Goal: Information Seeking & Learning: Learn about a topic

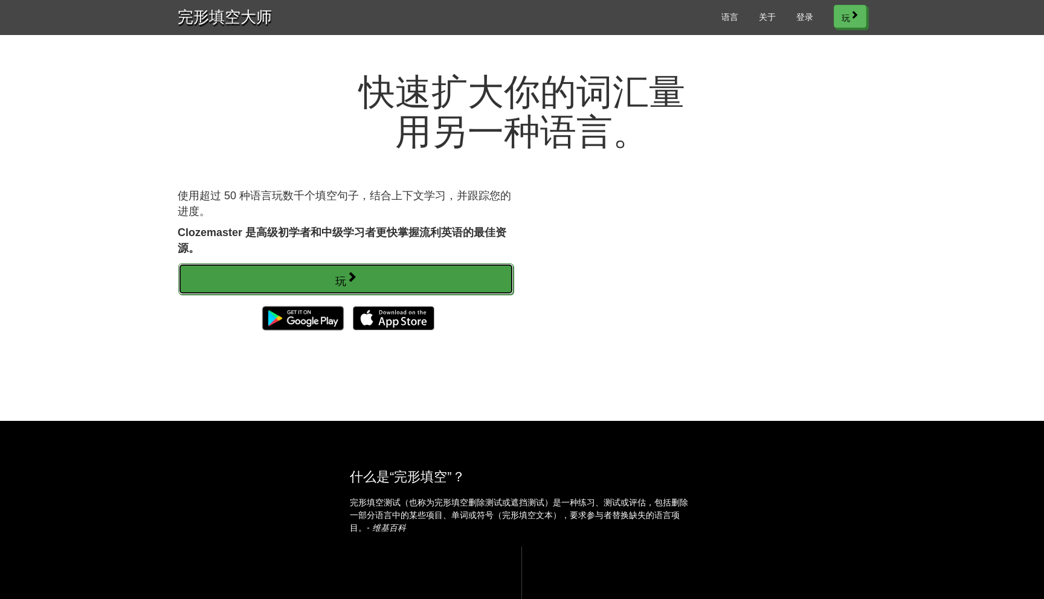
click at [484, 280] on link "玩" at bounding box center [345, 278] width 335 height 31
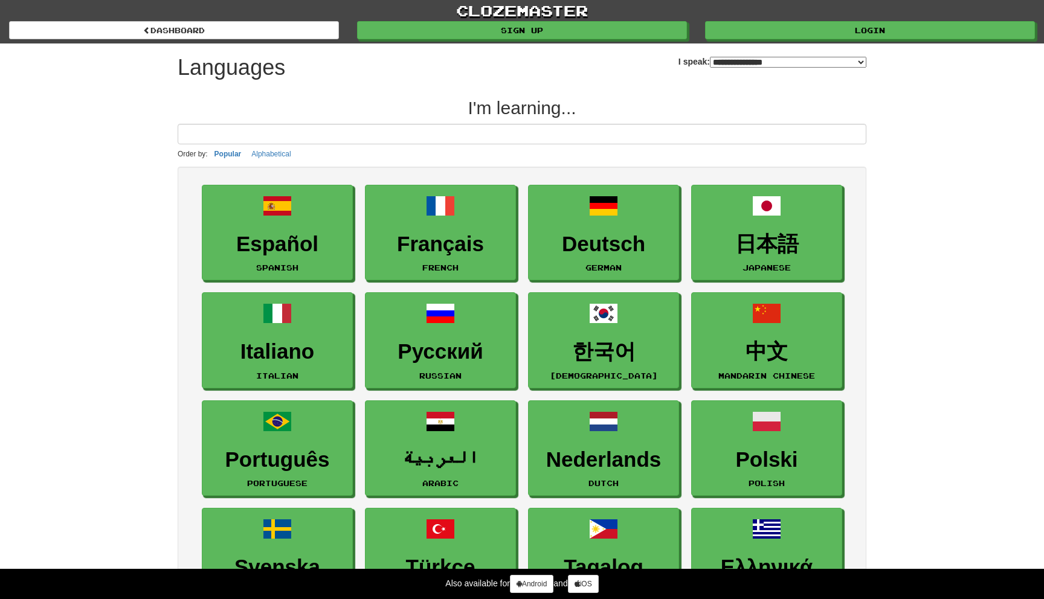
select select "*******"
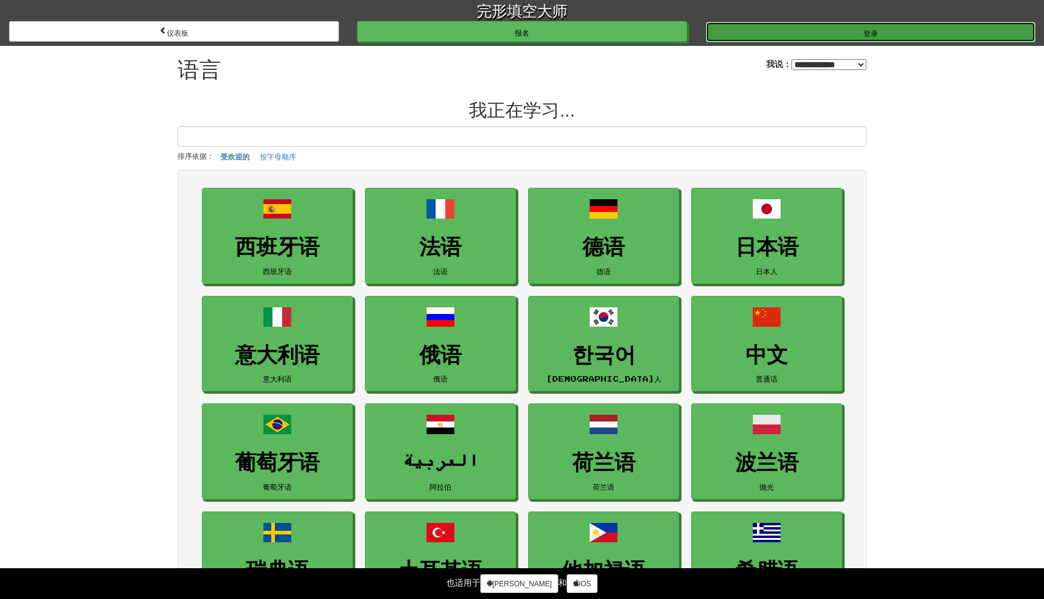
click at [814, 30] on link "登录" at bounding box center [870, 32] width 330 height 21
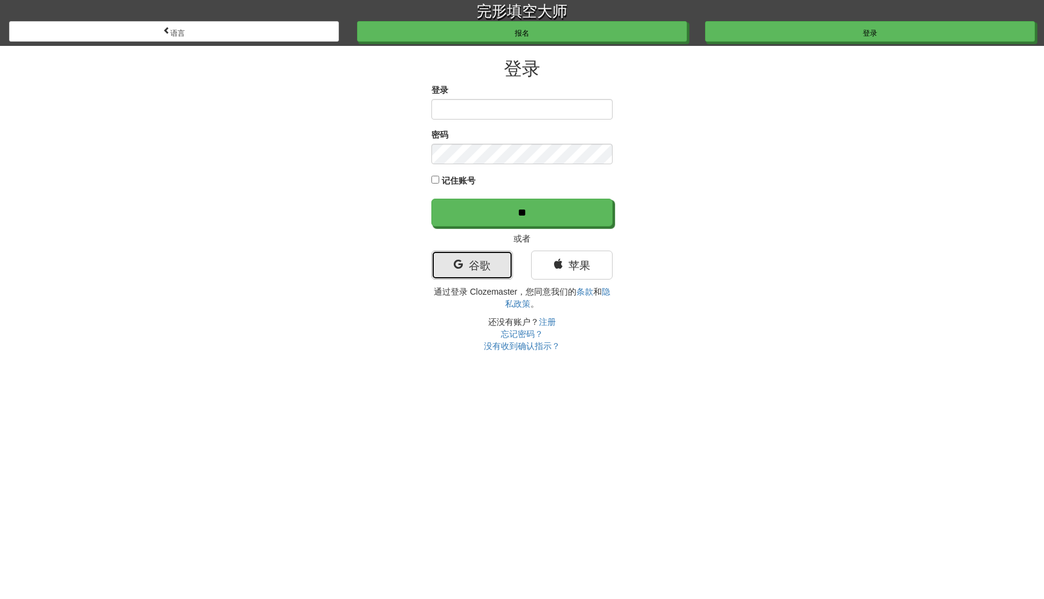
click at [489, 260] on font "谷歌" at bounding box center [480, 266] width 22 height 12
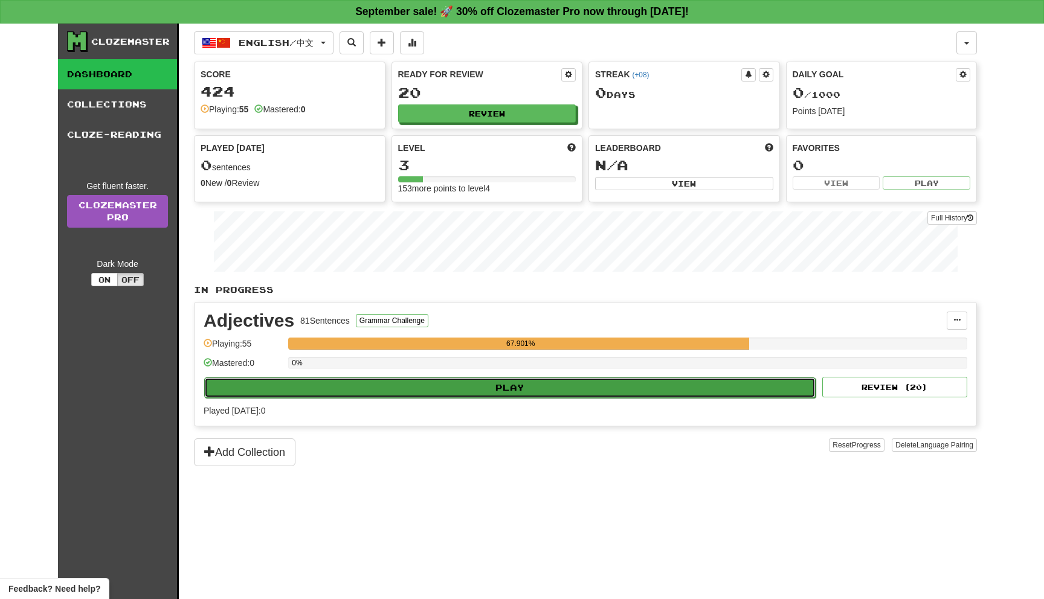
click at [739, 391] on button "Play" at bounding box center [509, 387] width 611 height 21
select select "**"
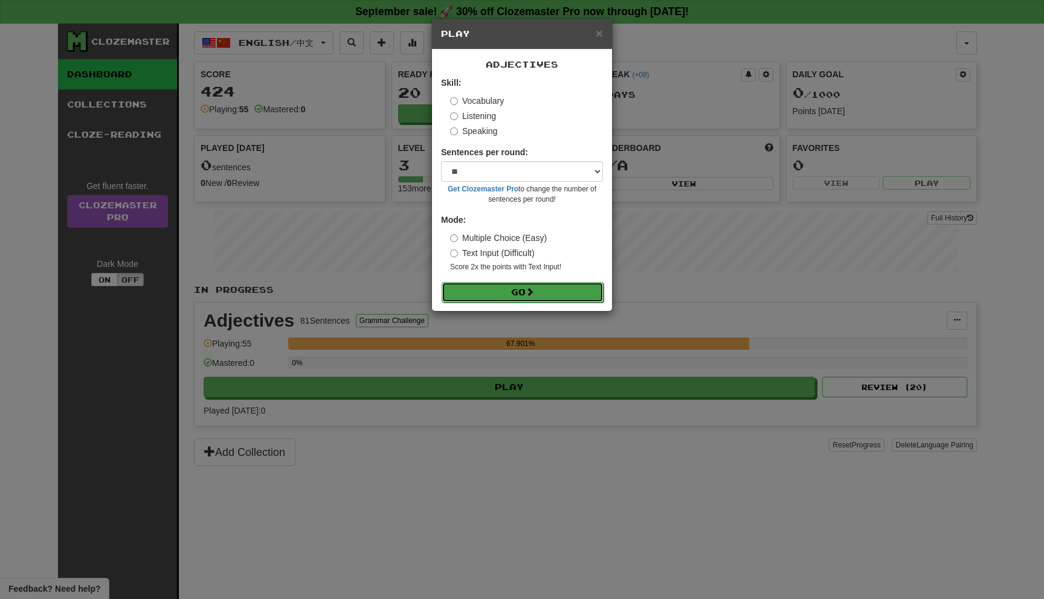
click at [559, 300] on button "Go" at bounding box center [523, 292] width 162 height 21
click at [558, 294] on button "Go" at bounding box center [523, 292] width 162 height 21
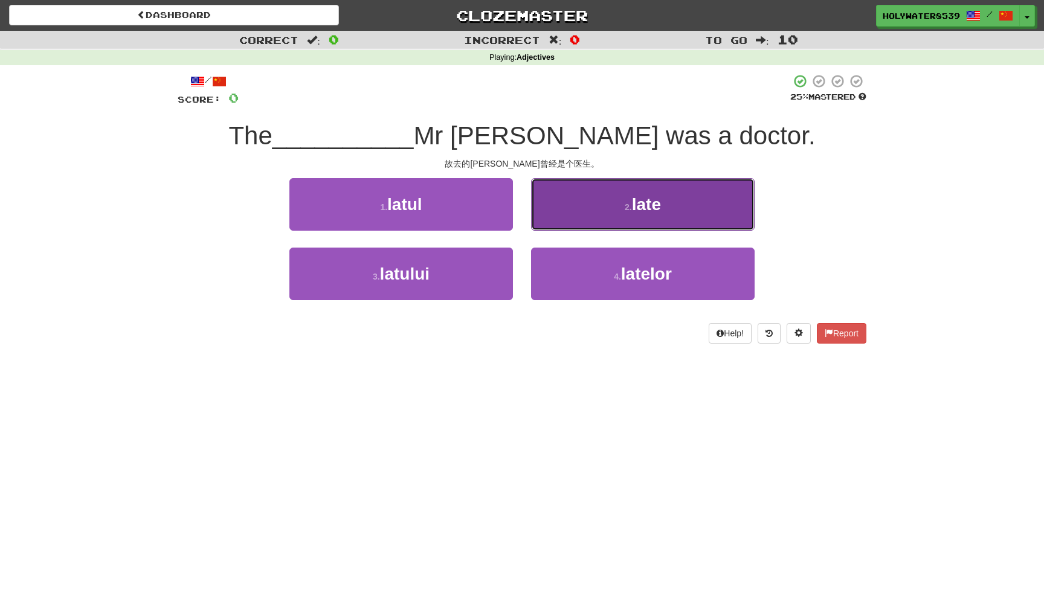
click at [650, 220] on button "2 . late" at bounding box center [642, 204] width 223 height 53
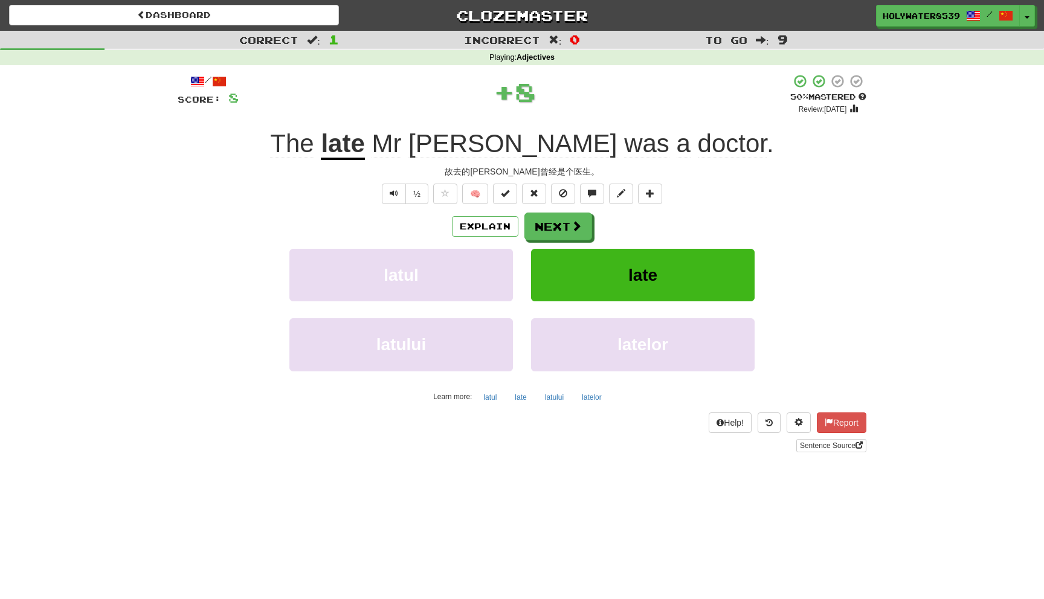
click at [558, 242] on div "Explain Next latul late latului latelor Learn more: latul late latului latelor" at bounding box center [522, 310] width 689 height 194
click at [562, 234] on button "Next" at bounding box center [559, 227] width 68 height 28
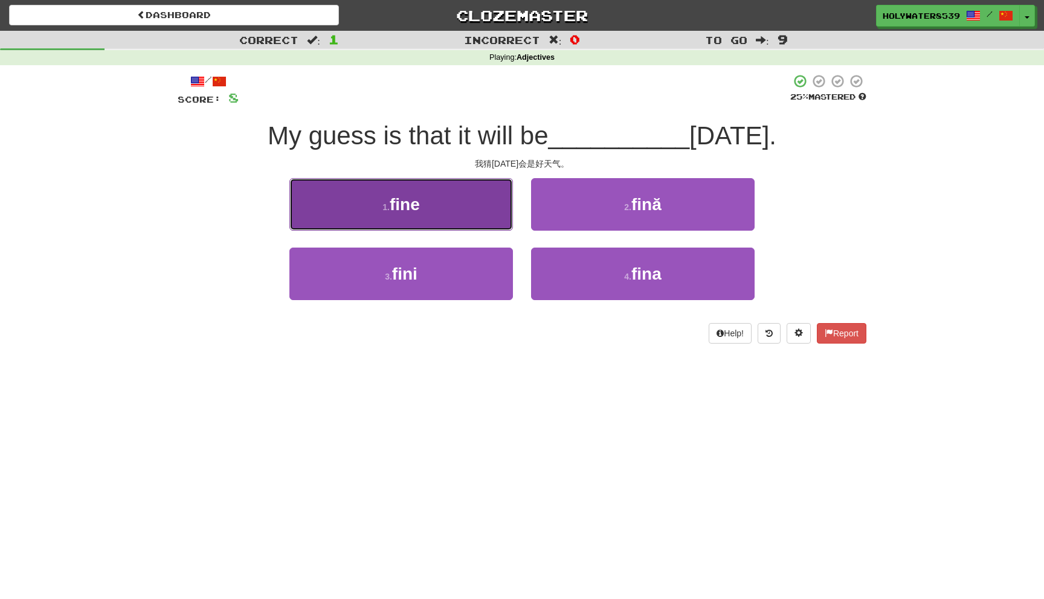
click at [463, 186] on button "1 . fine" at bounding box center [400, 204] width 223 height 53
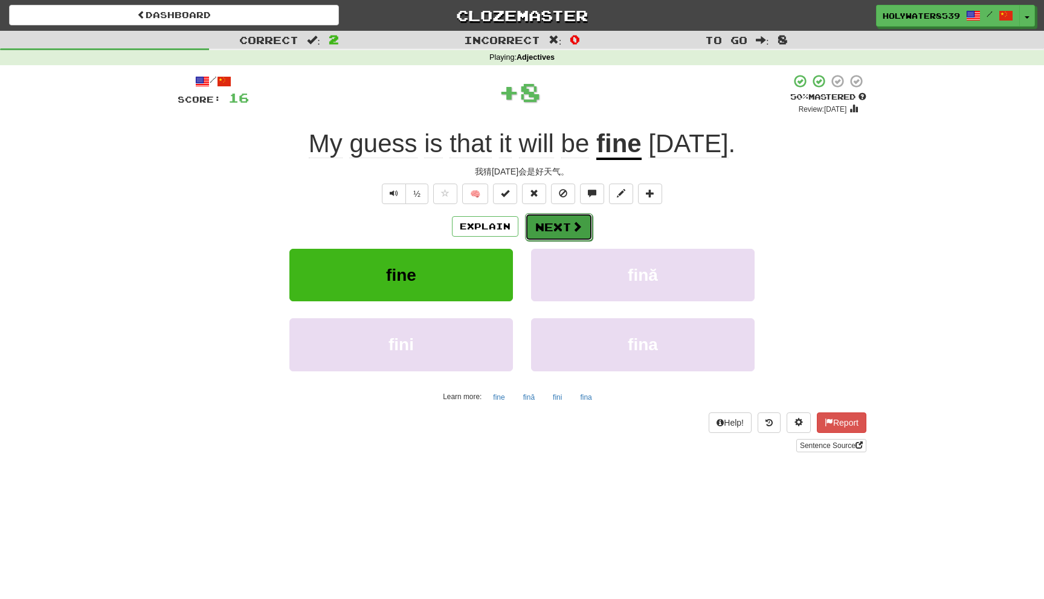
click at [557, 226] on button "Next" at bounding box center [559, 227] width 68 height 28
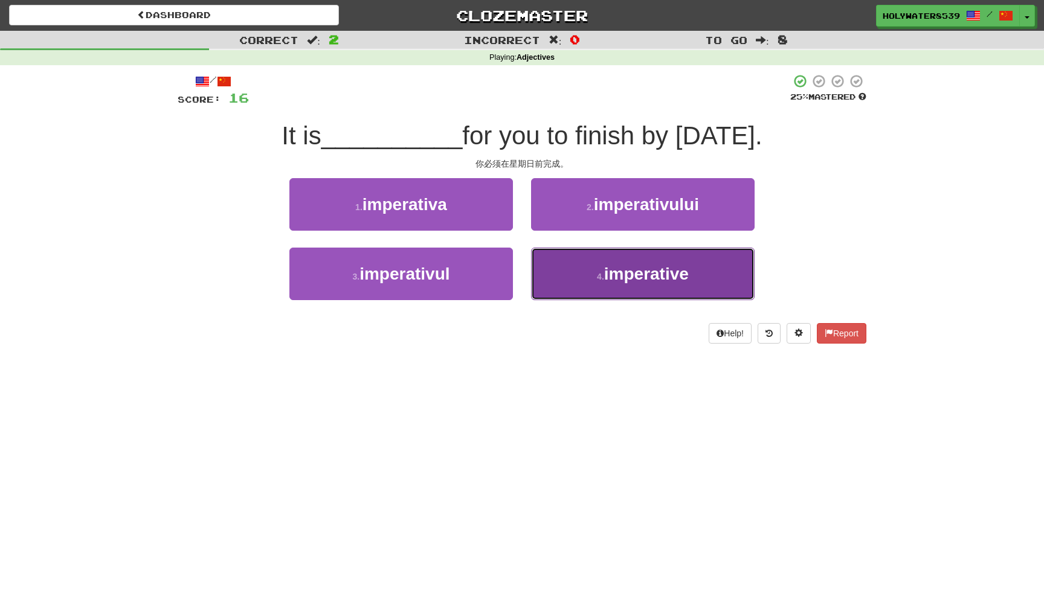
click at [618, 265] on span "imperative" at bounding box center [646, 274] width 85 height 19
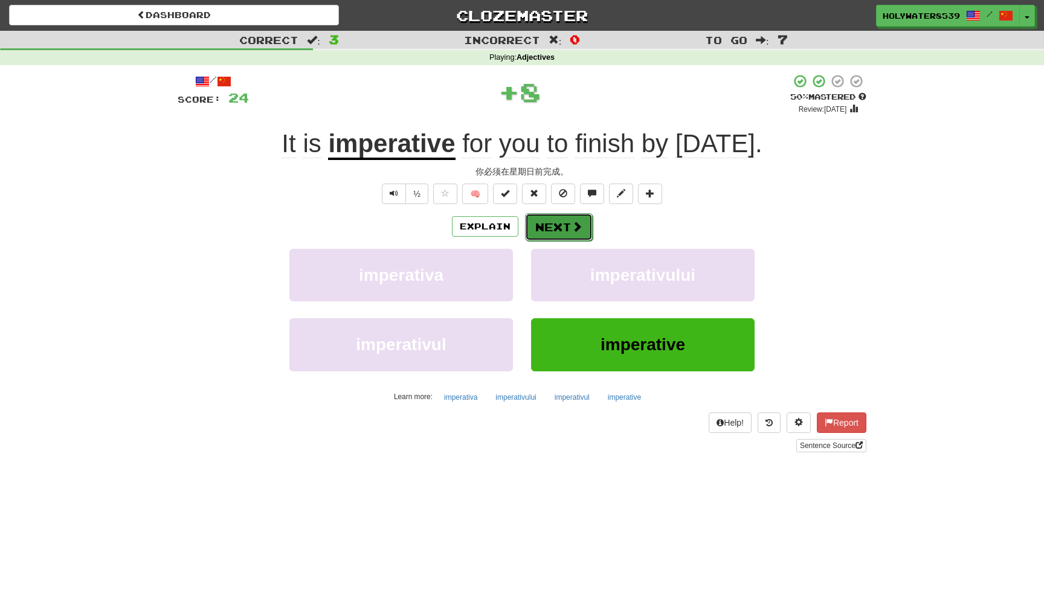
click at [560, 236] on button "Next" at bounding box center [559, 227] width 68 height 28
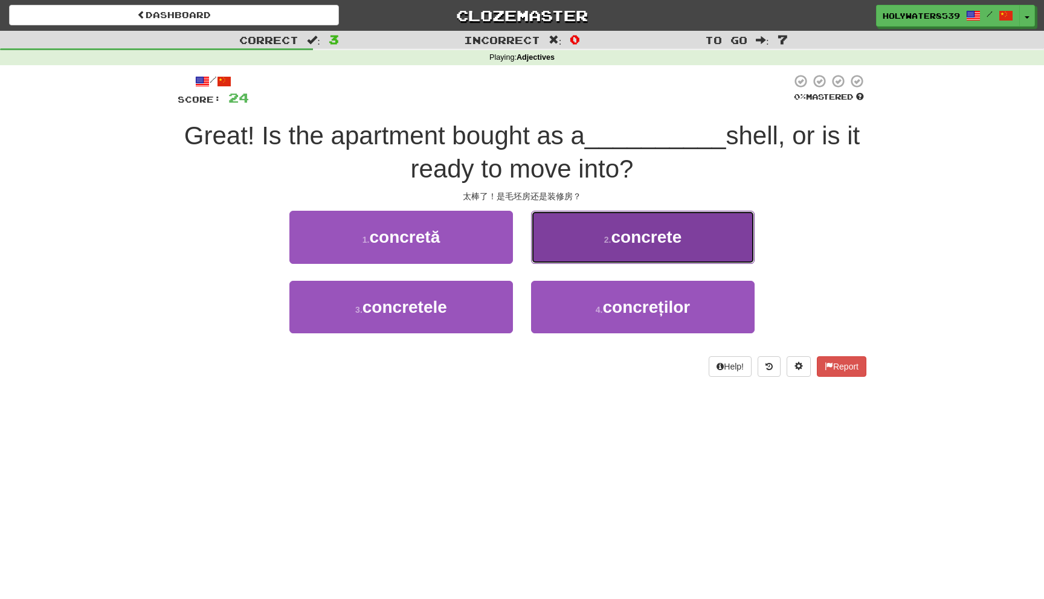
click at [574, 230] on button "2 . concrete" at bounding box center [642, 237] width 223 height 53
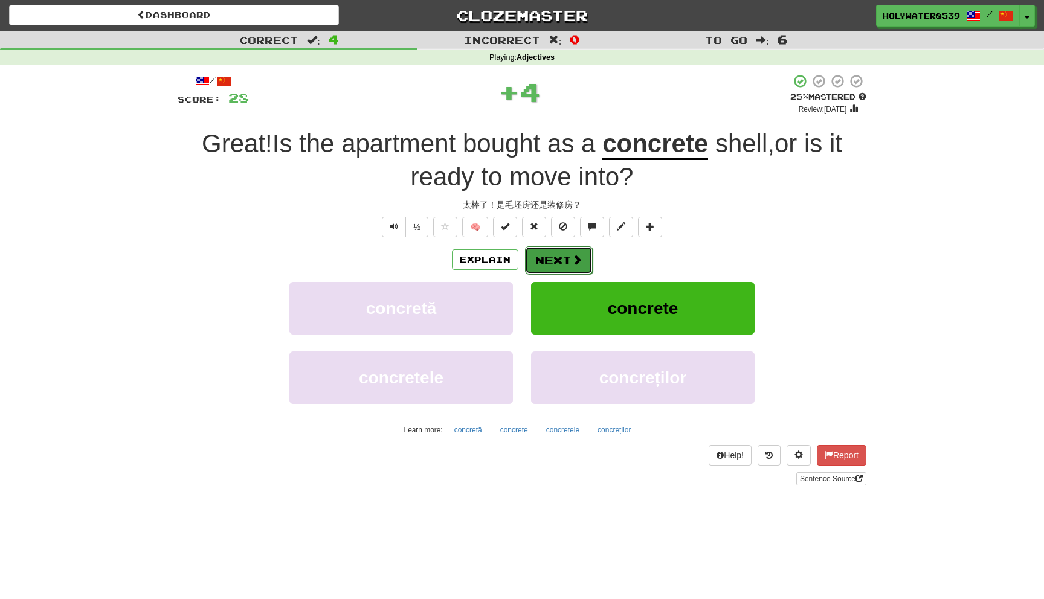
click at [559, 248] on button "Next" at bounding box center [559, 260] width 68 height 28
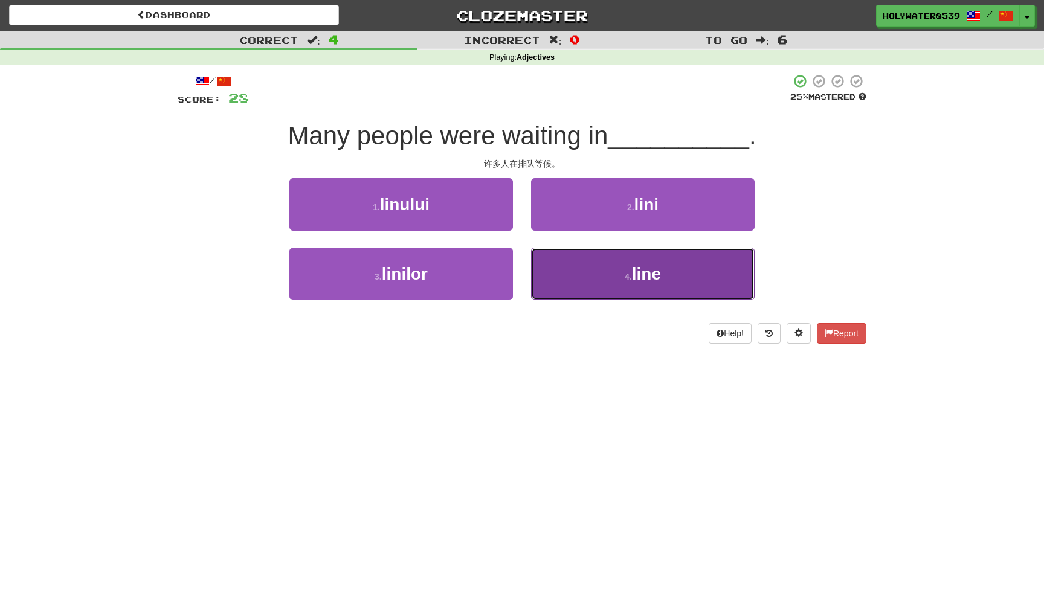
click at [632, 256] on button "4 . line" at bounding box center [642, 274] width 223 height 53
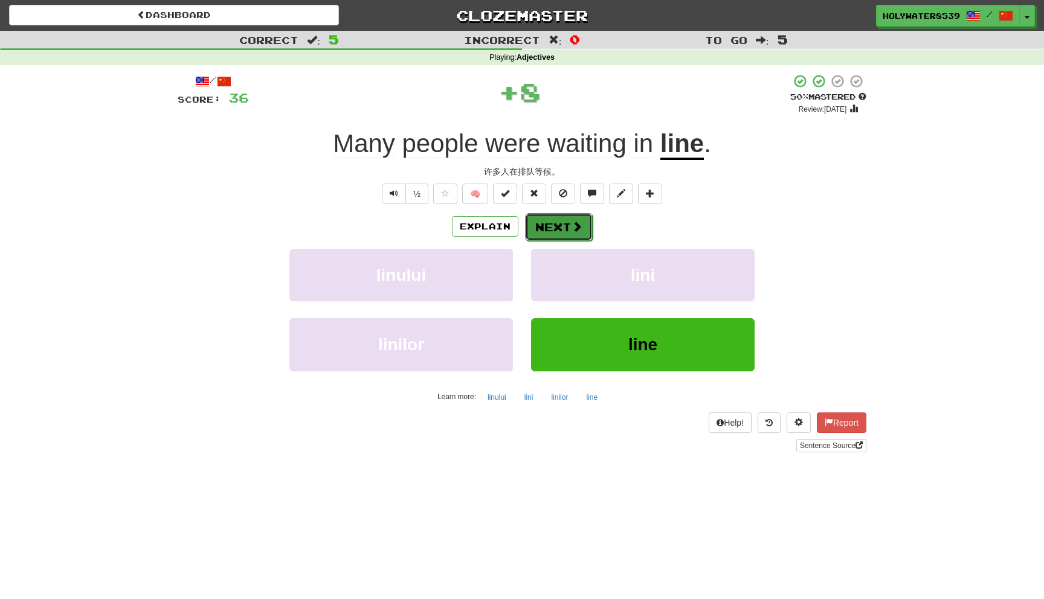
click at [544, 220] on button "Next" at bounding box center [559, 227] width 68 height 28
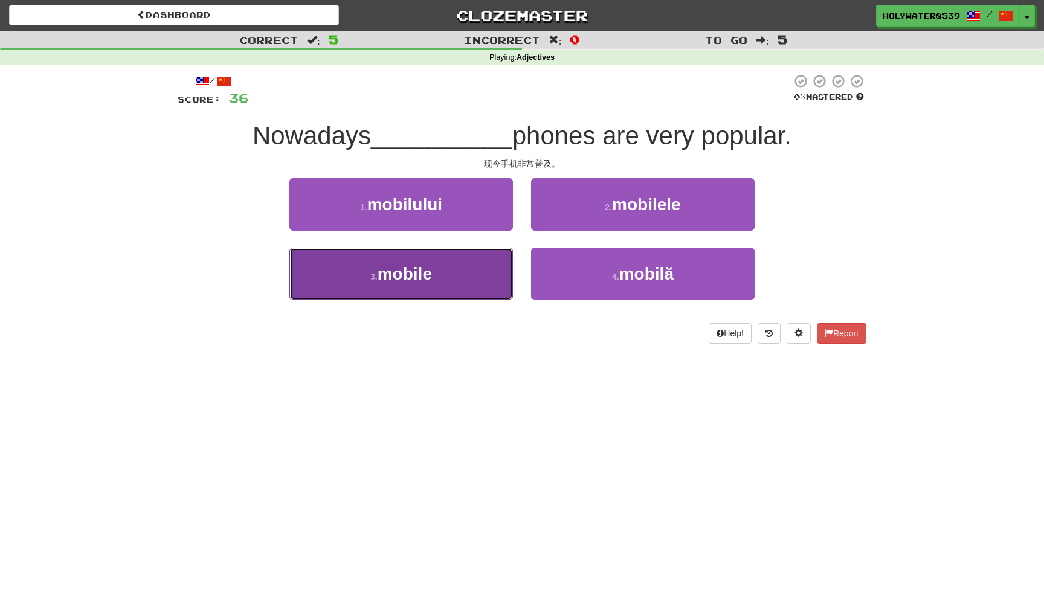
click at [481, 268] on button "3 . mobile" at bounding box center [400, 274] width 223 height 53
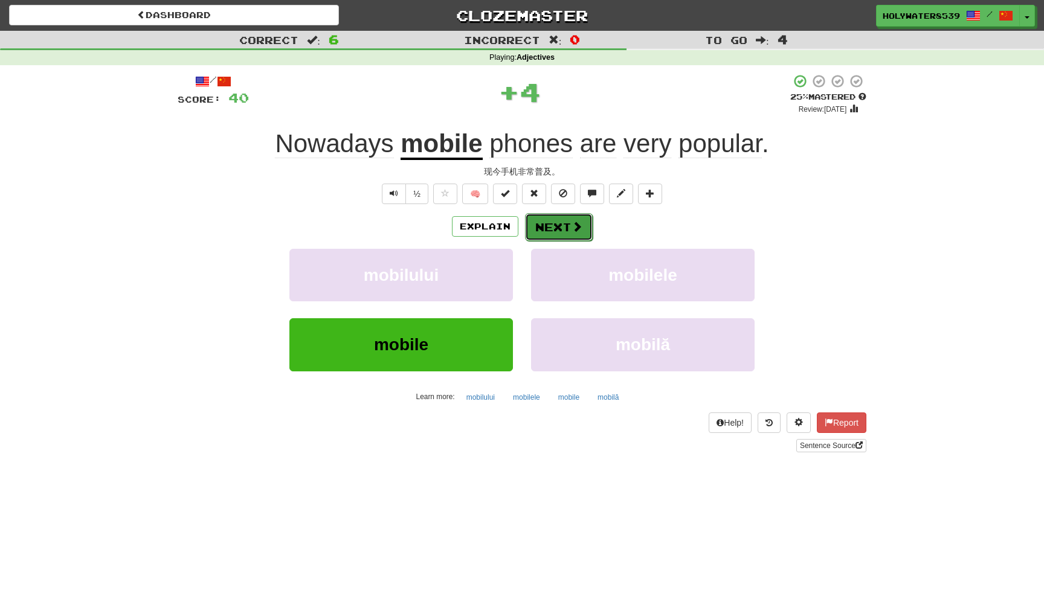
click at [589, 219] on button "Next" at bounding box center [559, 227] width 68 height 28
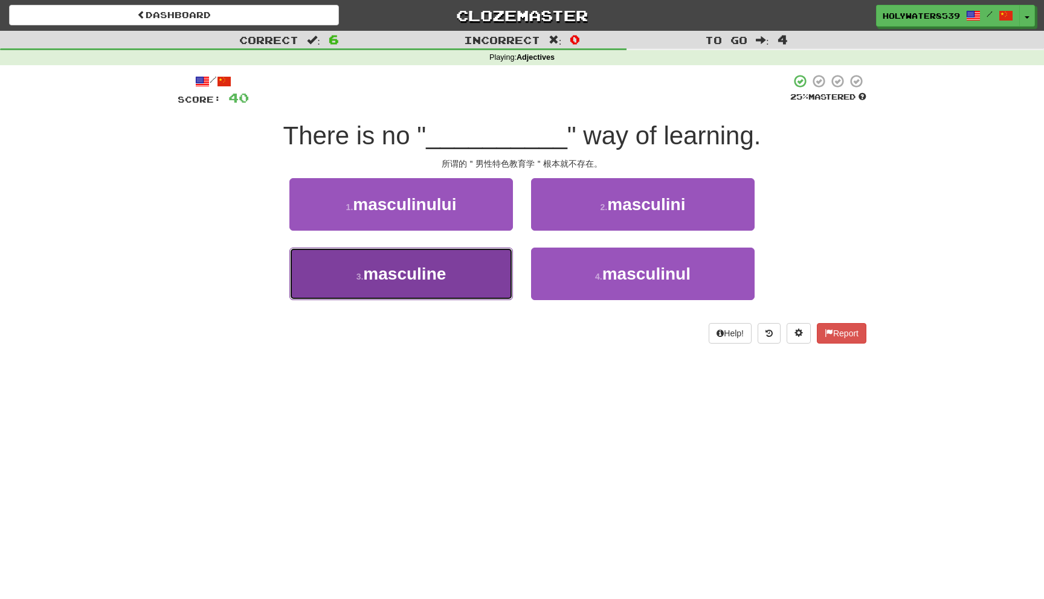
click at [495, 275] on button "3 . masculine" at bounding box center [400, 274] width 223 height 53
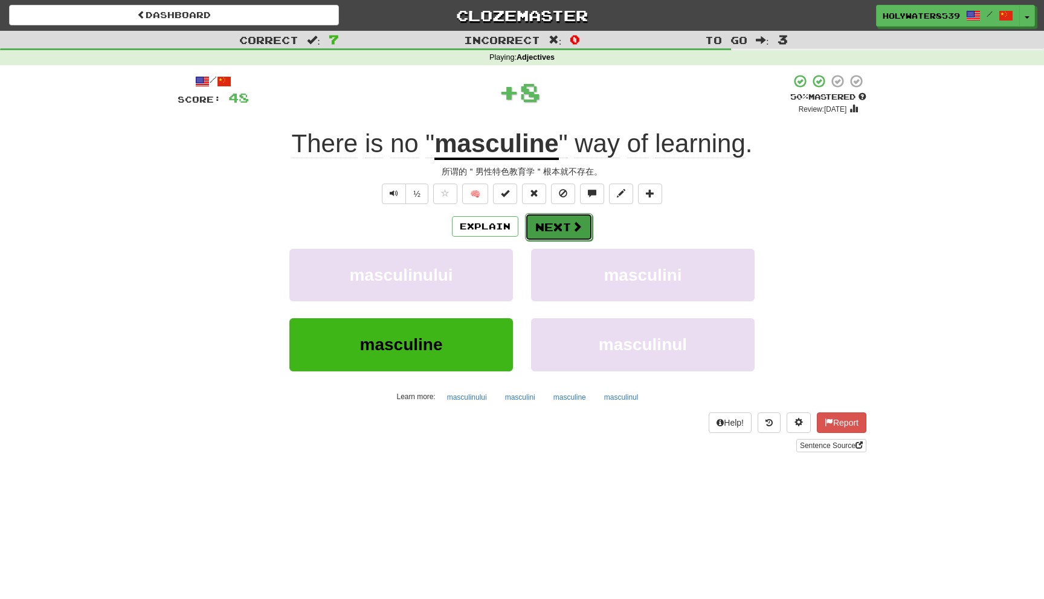
click at [556, 230] on button "Next" at bounding box center [559, 227] width 68 height 28
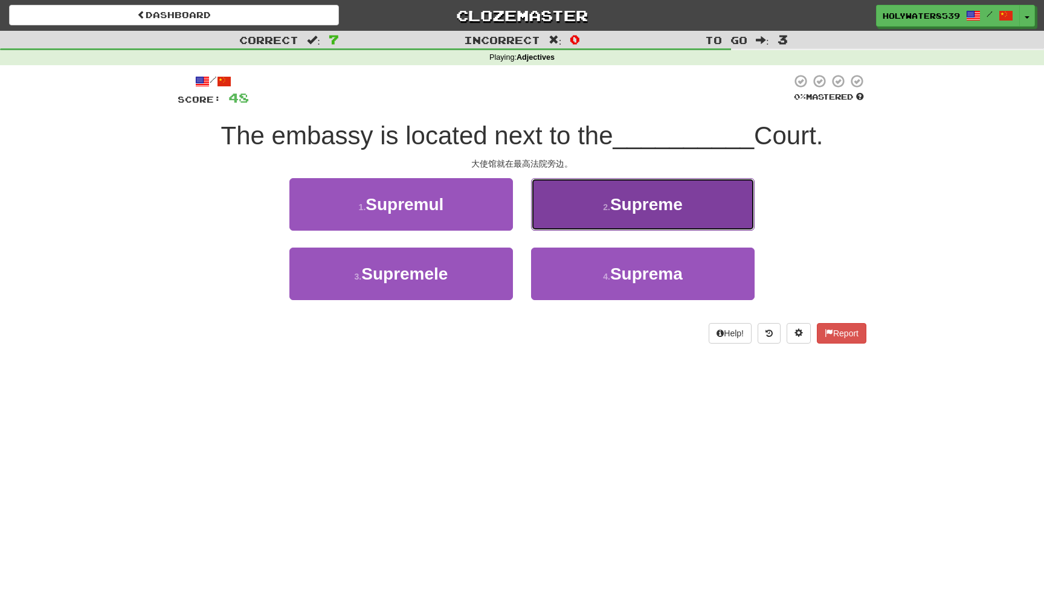
click at [597, 192] on button "2 . Supreme" at bounding box center [642, 204] width 223 height 53
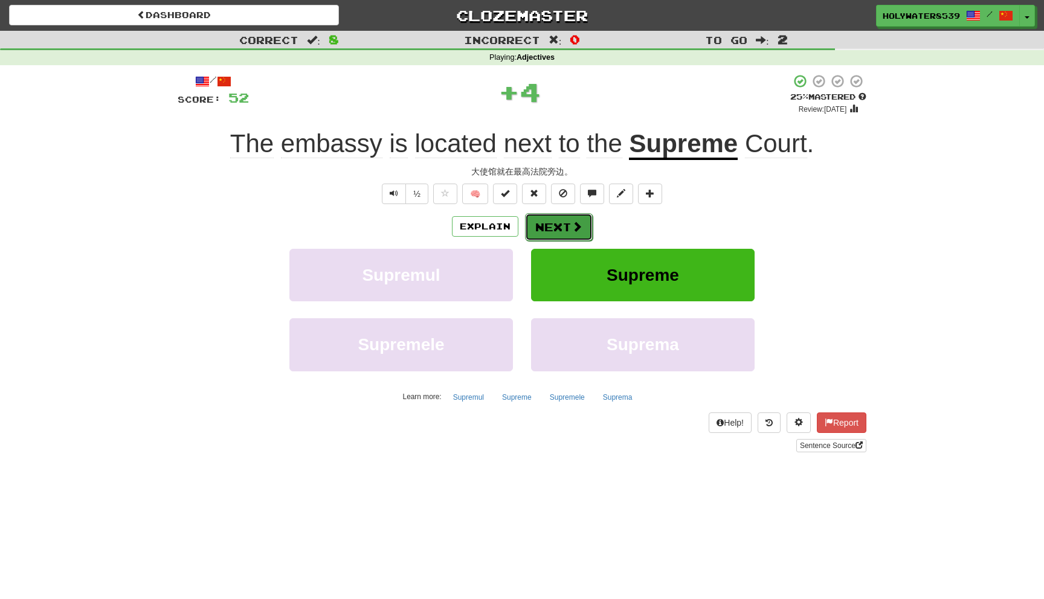
click at [562, 231] on button "Next" at bounding box center [559, 227] width 68 height 28
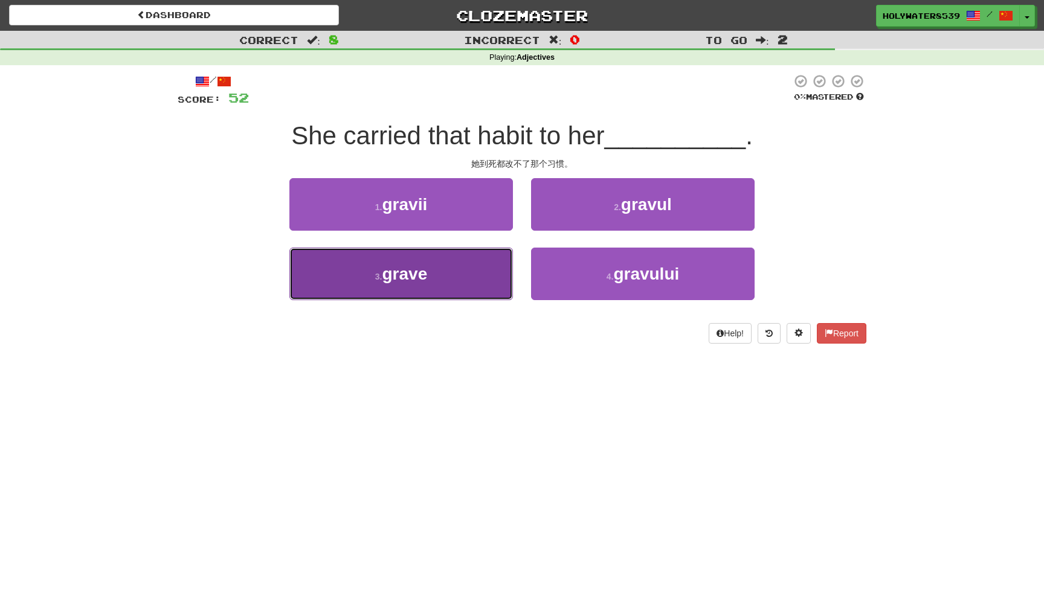
click at [470, 281] on button "3 . grave" at bounding box center [400, 274] width 223 height 53
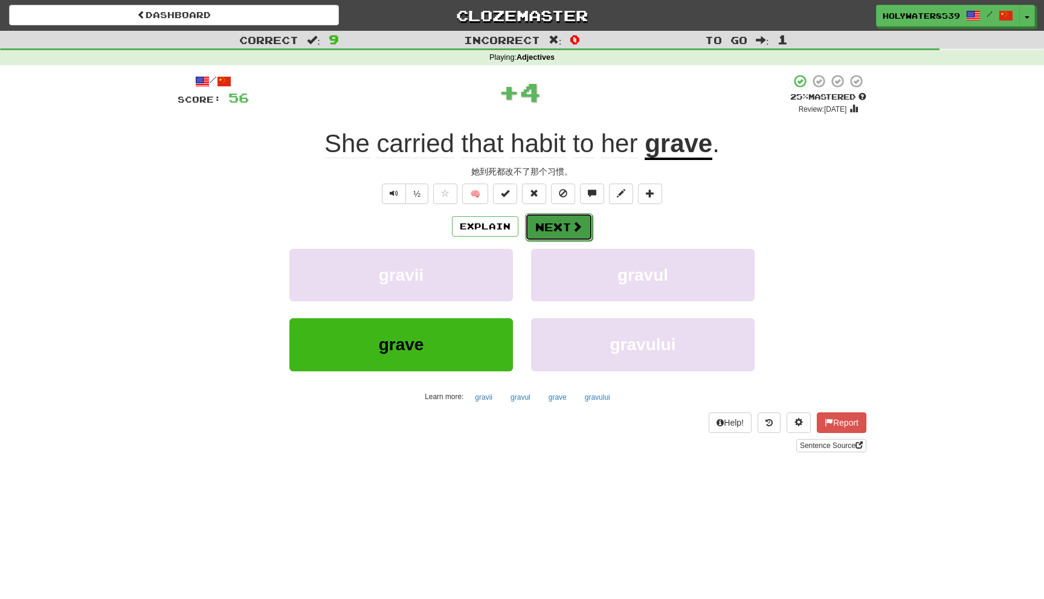
click at [553, 214] on button "Next" at bounding box center [559, 227] width 68 height 28
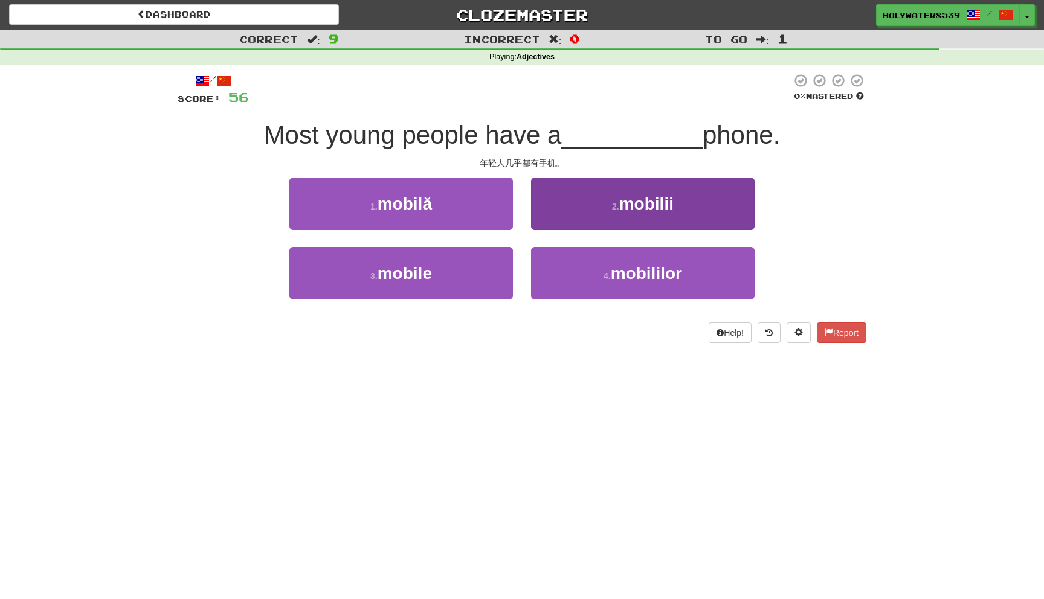
scroll to position [10, 0]
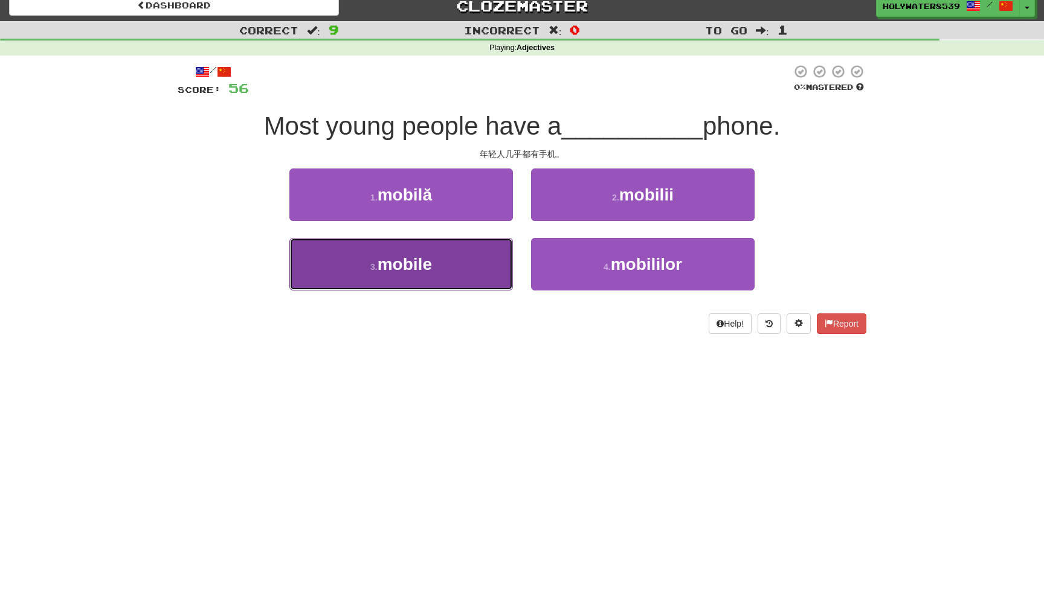
click at [497, 252] on button "3 . mobile" at bounding box center [400, 264] width 223 height 53
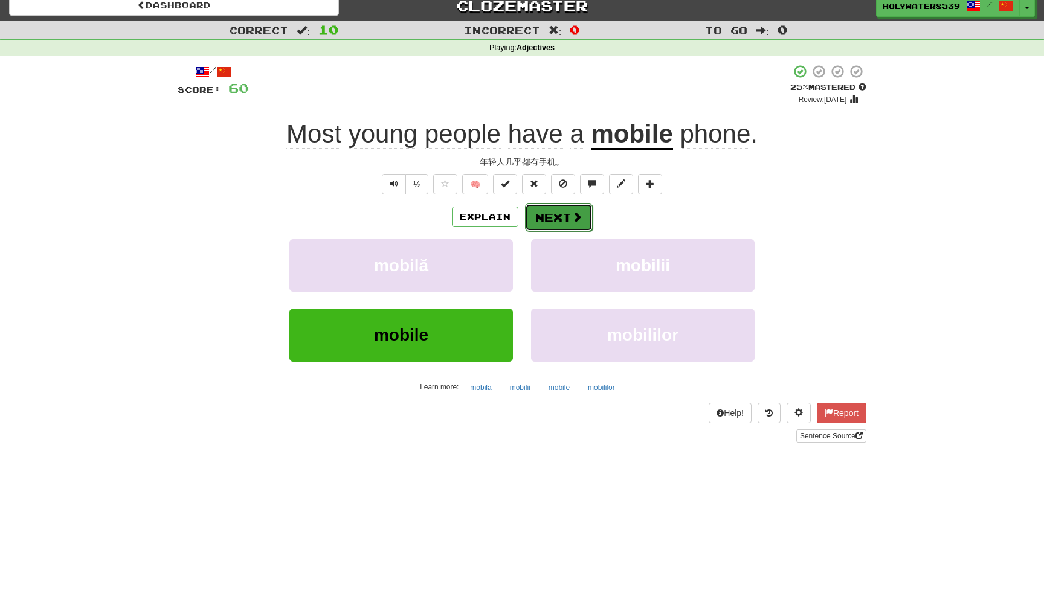
click at [556, 226] on button "Next" at bounding box center [559, 218] width 68 height 28
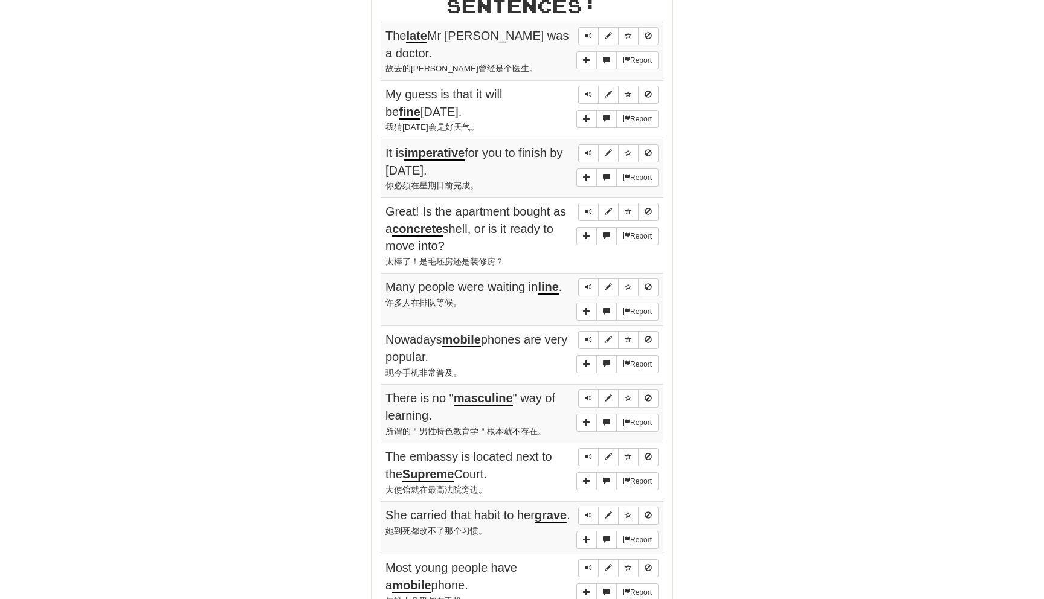
scroll to position [1286, 0]
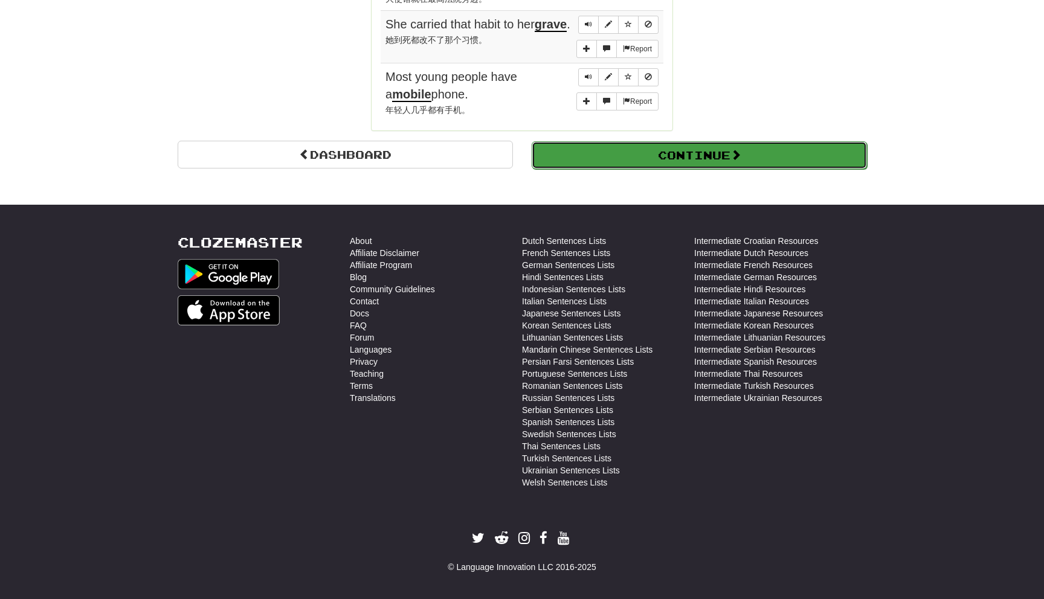
click at [674, 150] on button "Continue" at bounding box center [698, 155] width 335 height 28
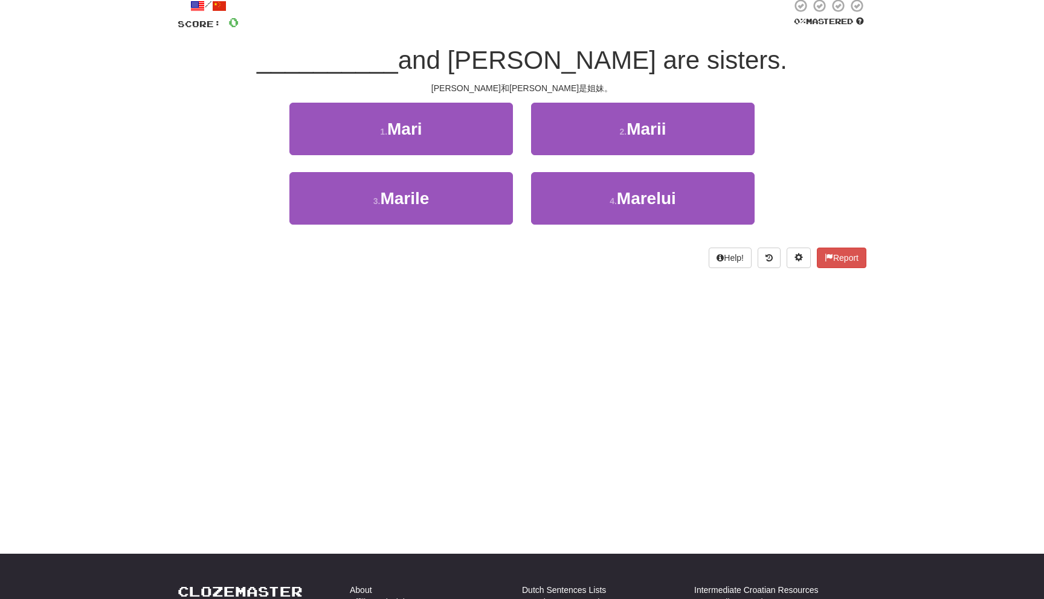
scroll to position [0, 0]
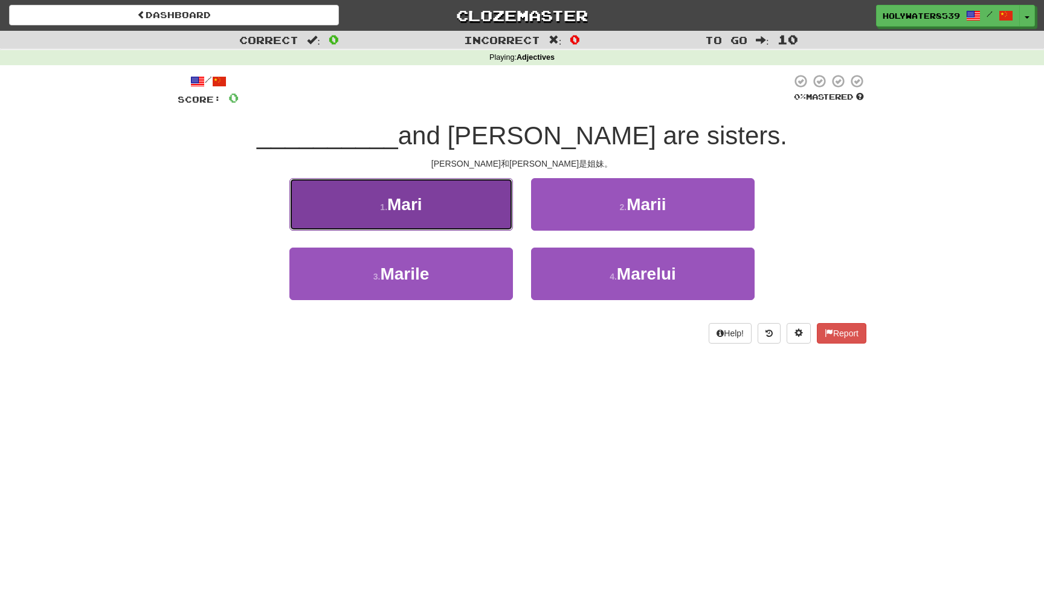
click at [494, 219] on button "1 . Mari" at bounding box center [400, 204] width 223 height 53
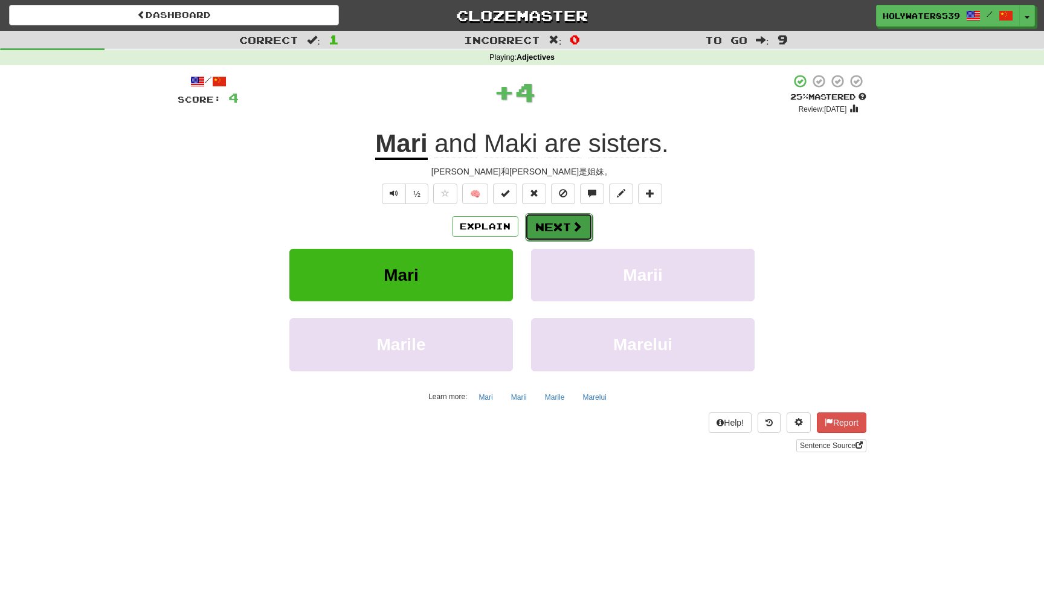
click at [567, 231] on button "Next" at bounding box center [559, 227] width 68 height 28
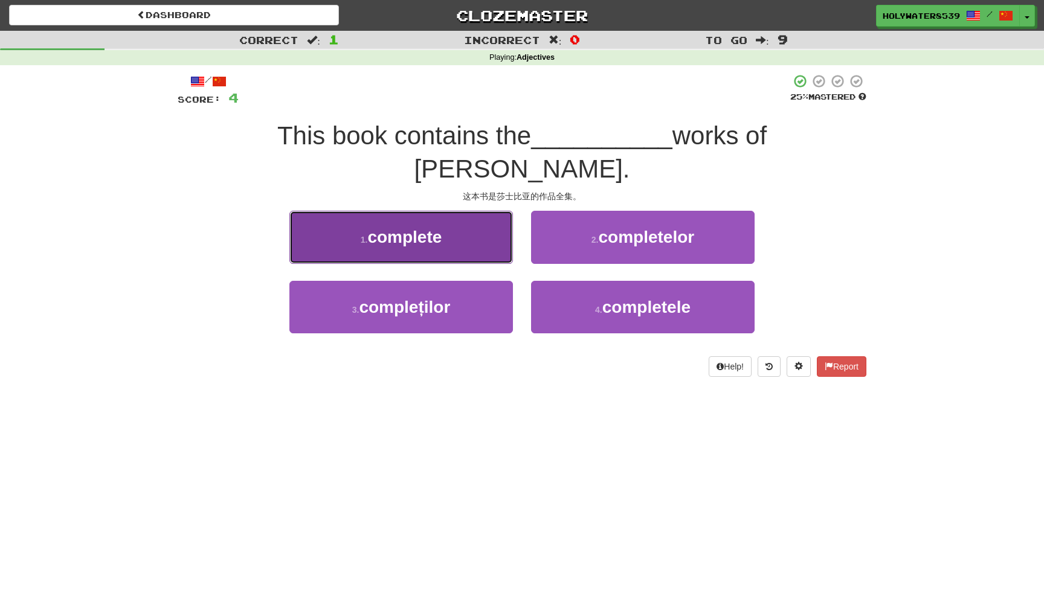
click at [478, 211] on button "1 . complete" at bounding box center [400, 237] width 223 height 53
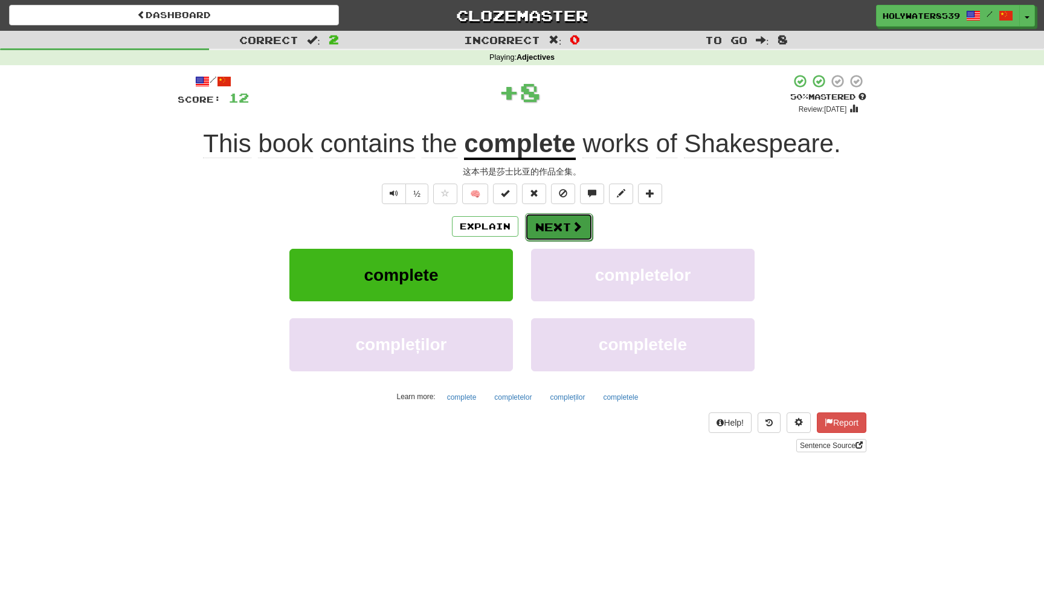
click at [557, 230] on button "Next" at bounding box center [559, 227] width 68 height 28
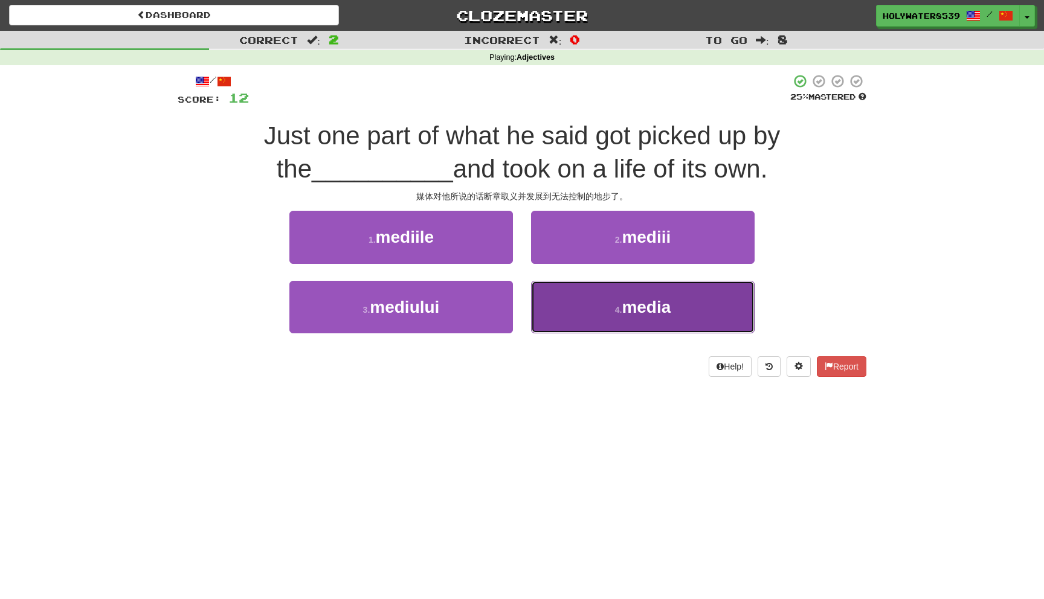
click at [639, 309] on span "media" at bounding box center [645, 307] width 49 height 19
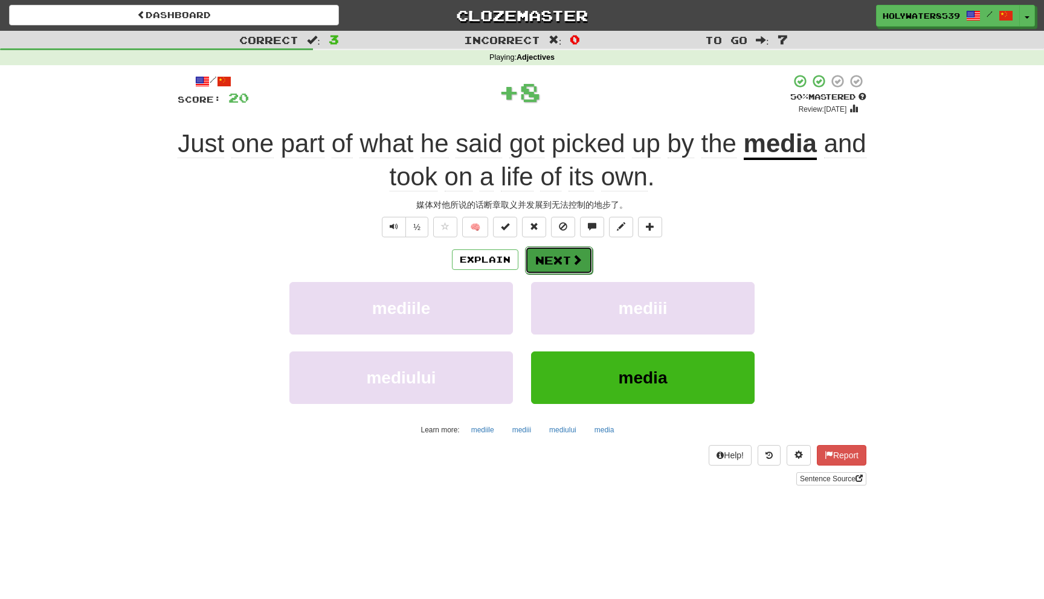
click at [563, 252] on button "Next" at bounding box center [559, 260] width 68 height 28
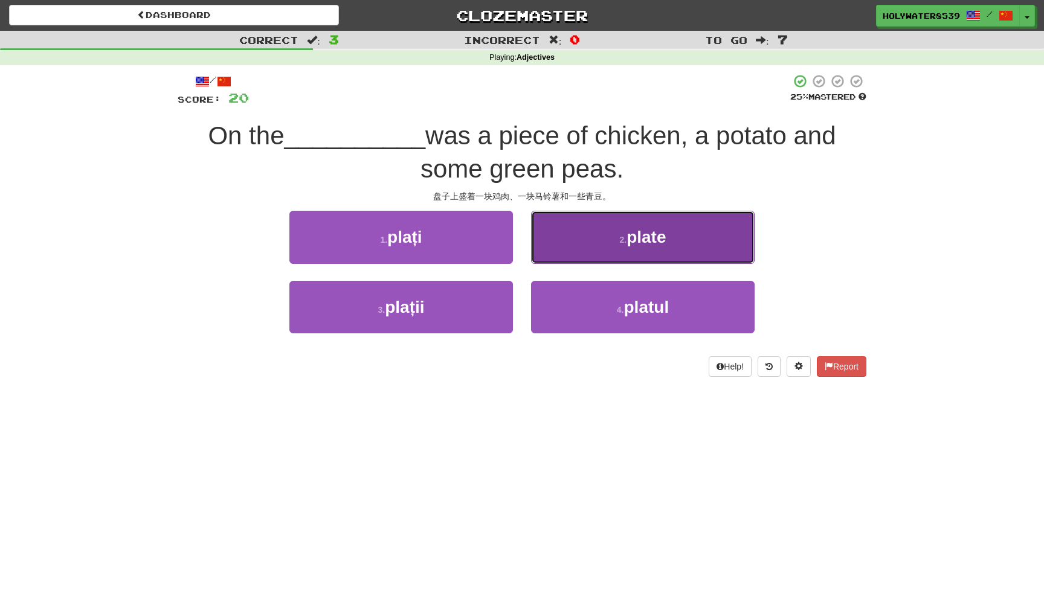
click at [591, 242] on button "2 . plate" at bounding box center [642, 237] width 223 height 53
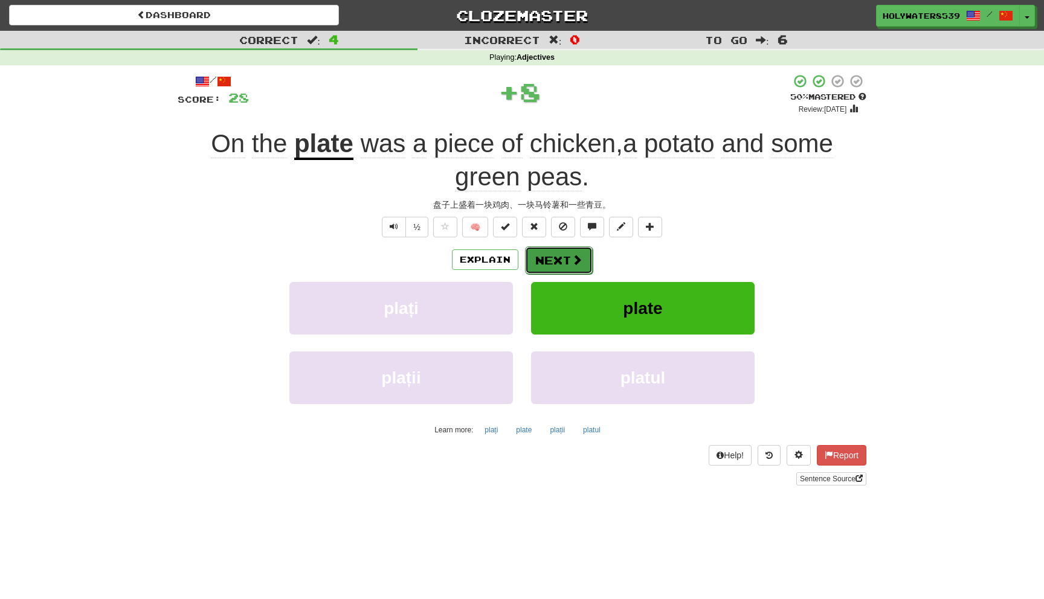
click at [565, 260] on button "Next" at bounding box center [559, 260] width 68 height 28
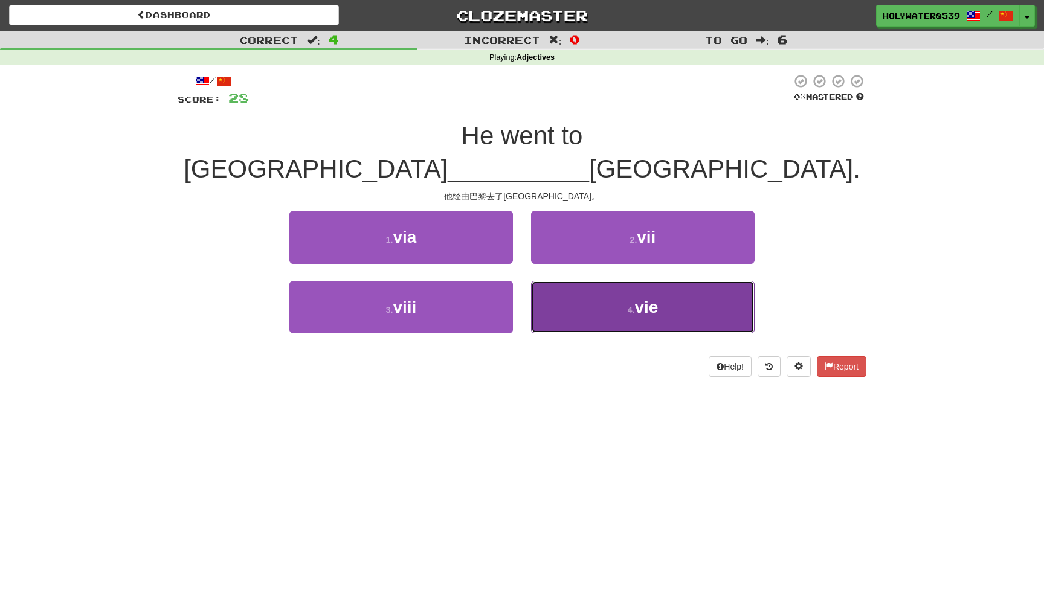
click at [548, 281] on button "4 . vie" at bounding box center [642, 307] width 223 height 53
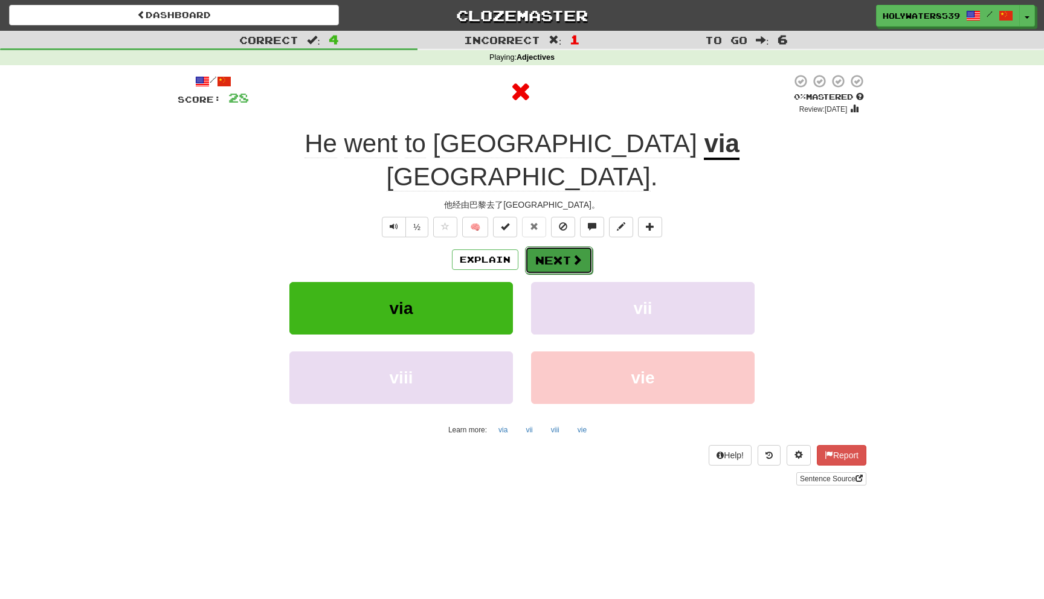
click at [531, 246] on button "Next" at bounding box center [559, 260] width 68 height 28
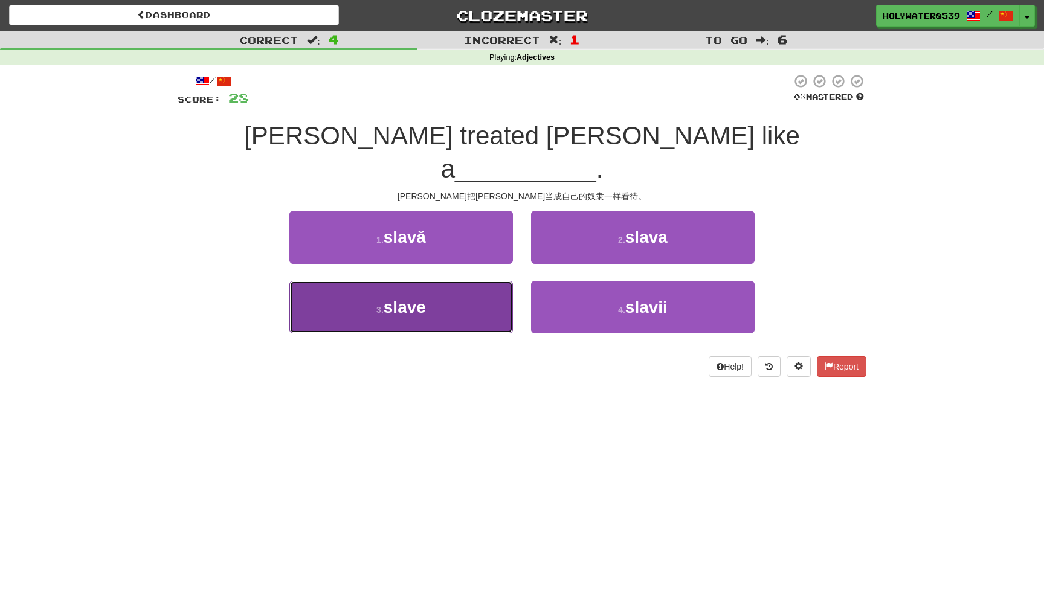
click at [450, 281] on button "3 . slave" at bounding box center [400, 307] width 223 height 53
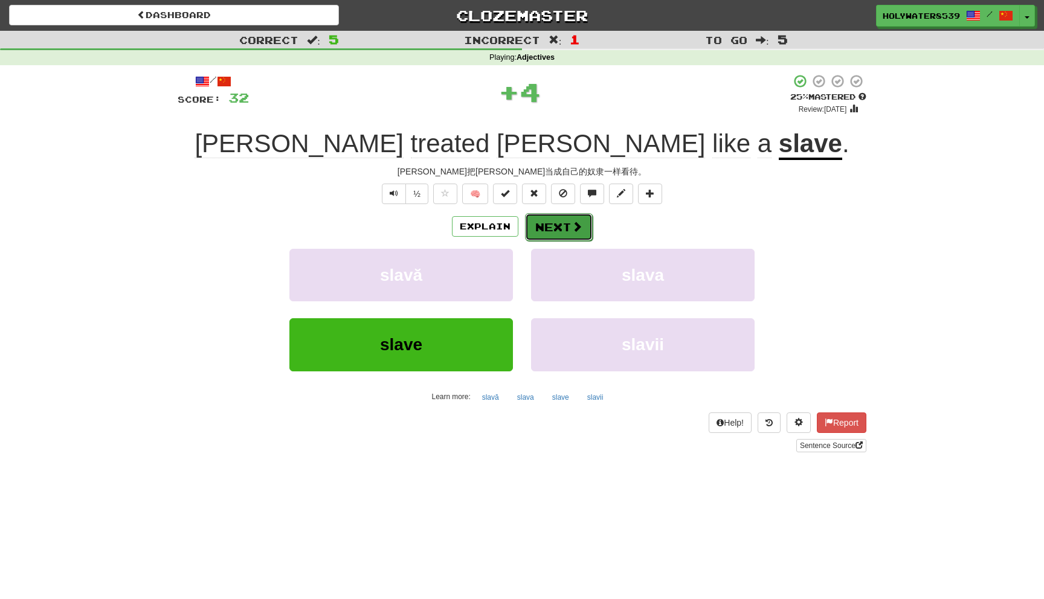
click at [564, 218] on button "Next" at bounding box center [559, 227] width 68 height 28
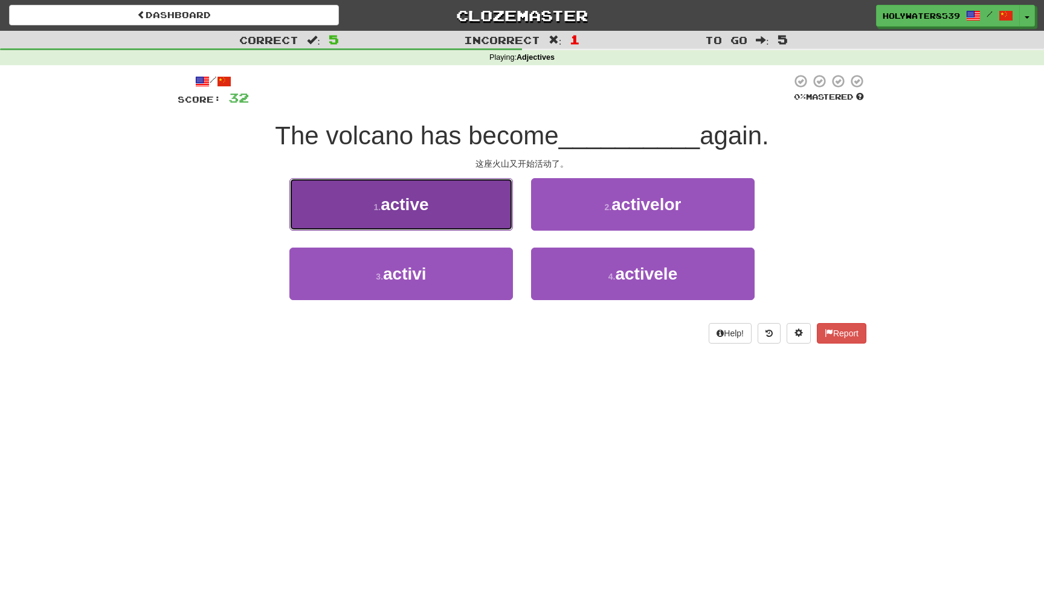
click at [441, 208] on button "1 . active" at bounding box center [400, 204] width 223 height 53
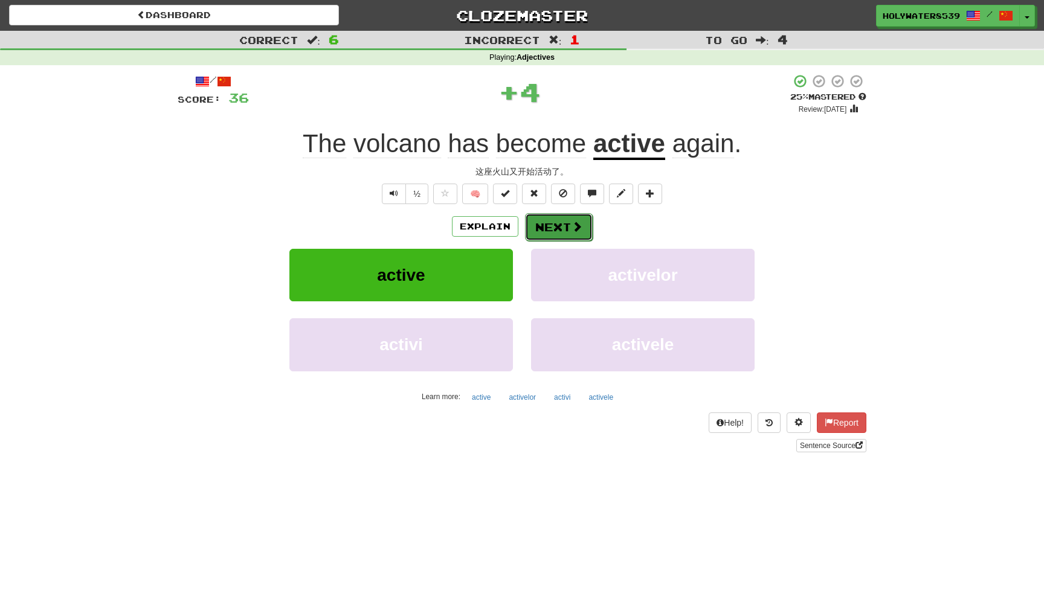
click at [550, 228] on button "Next" at bounding box center [559, 227] width 68 height 28
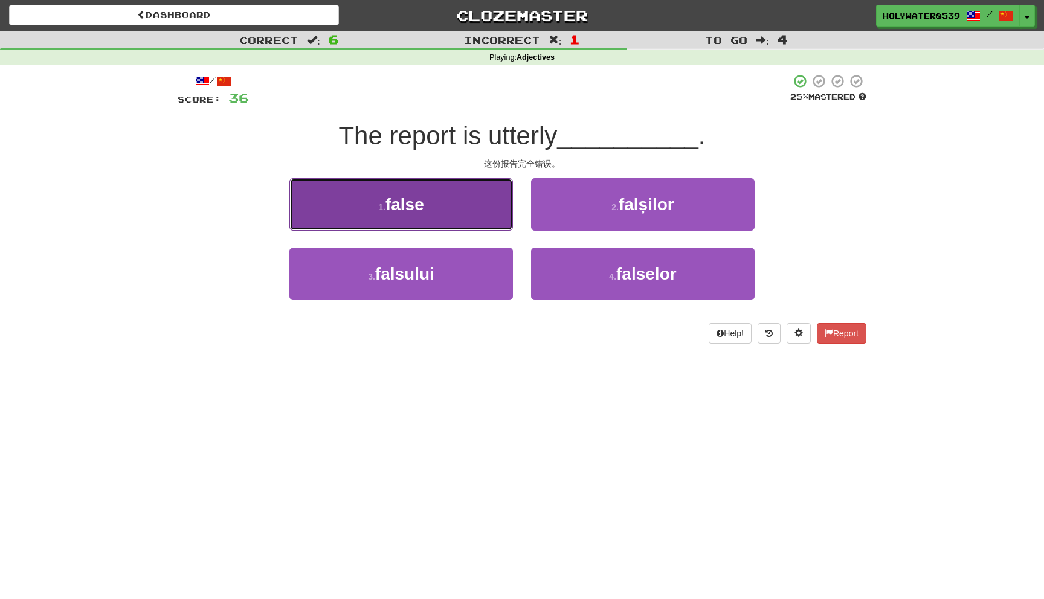
click at [498, 210] on button "1 . false" at bounding box center [400, 204] width 223 height 53
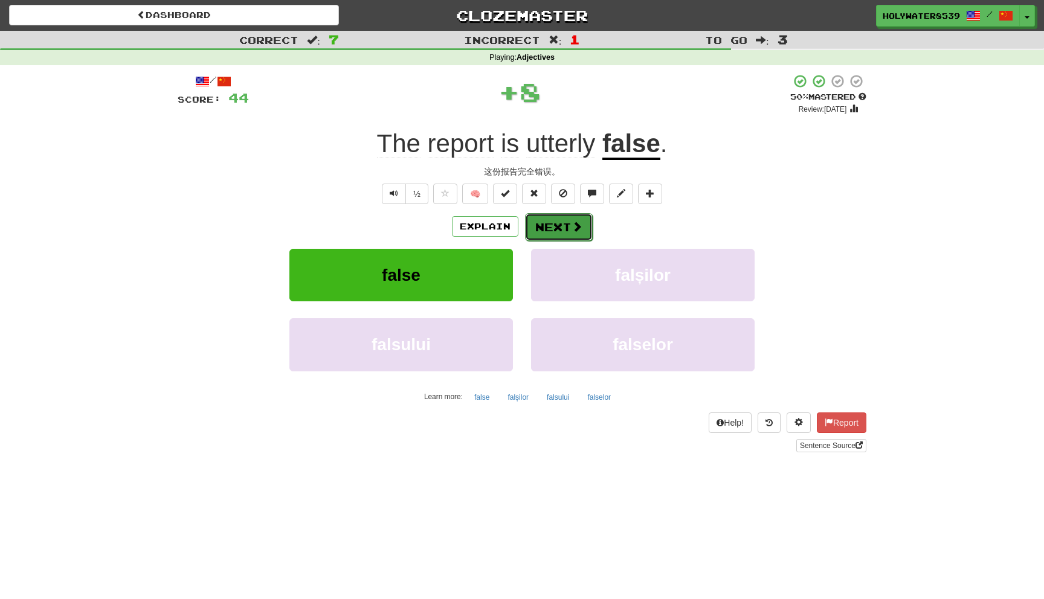
click at [573, 220] on button "Next" at bounding box center [559, 227] width 68 height 28
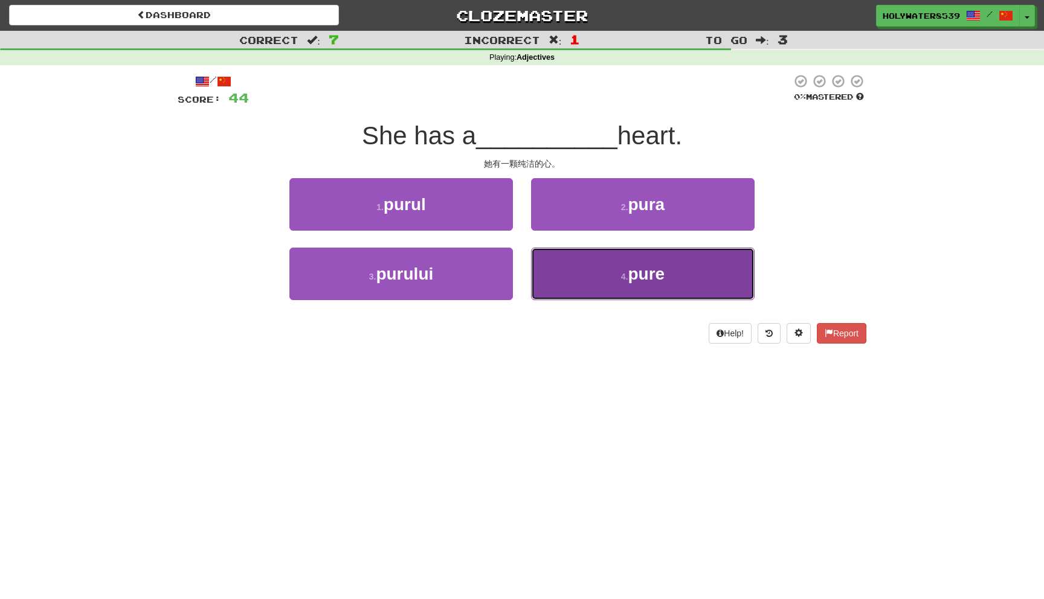
click at [626, 290] on button "4 . pure" at bounding box center [642, 274] width 223 height 53
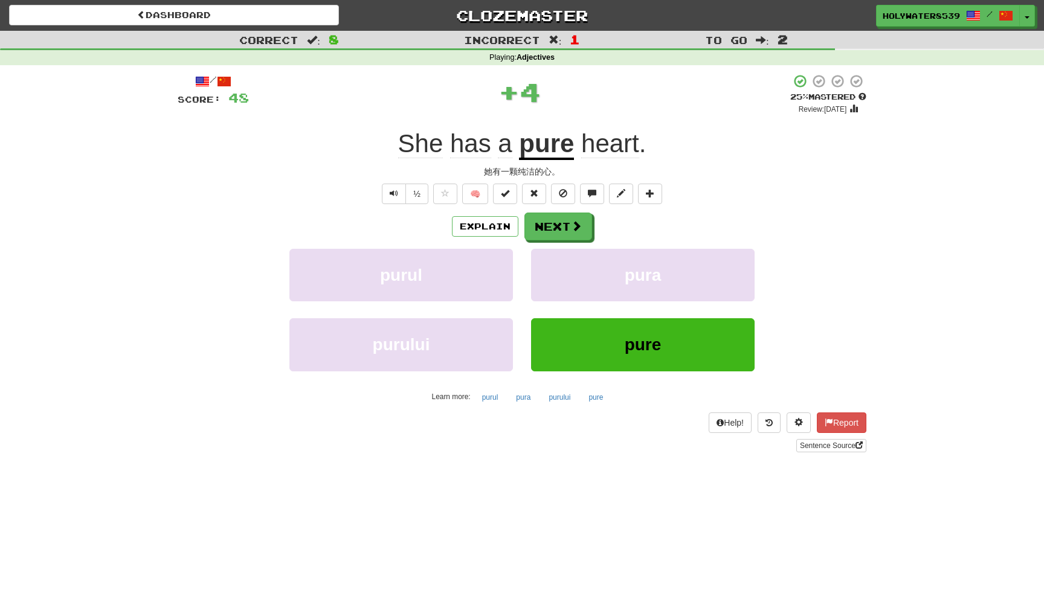
click at [555, 211] on div "/ Score: 48 + 4 25 % Mastered Review: [DATE] She has a pure heart . 她有一颗纯洁的心。 ½…" at bounding box center [522, 263] width 689 height 379
click at [557, 214] on button "Next" at bounding box center [559, 227] width 68 height 28
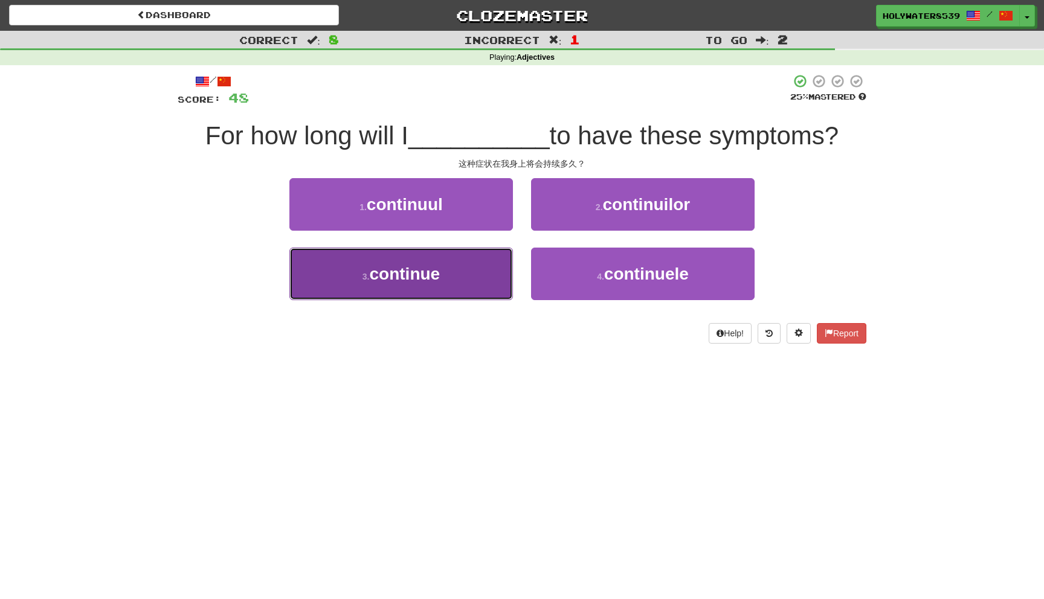
click at [469, 272] on button "3 . continue" at bounding box center [400, 274] width 223 height 53
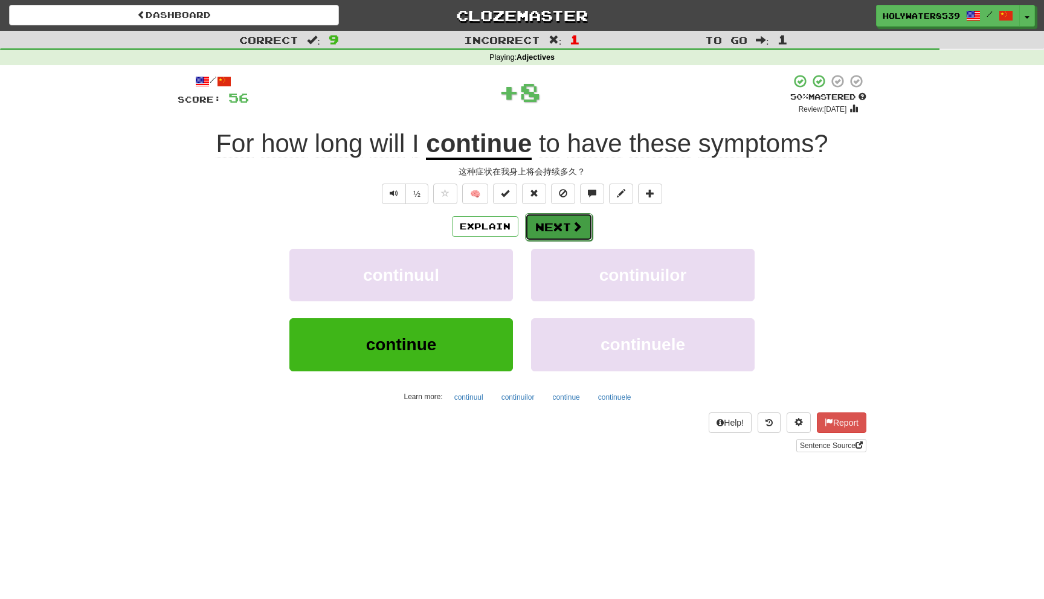
click at [557, 228] on button "Next" at bounding box center [559, 227] width 68 height 28
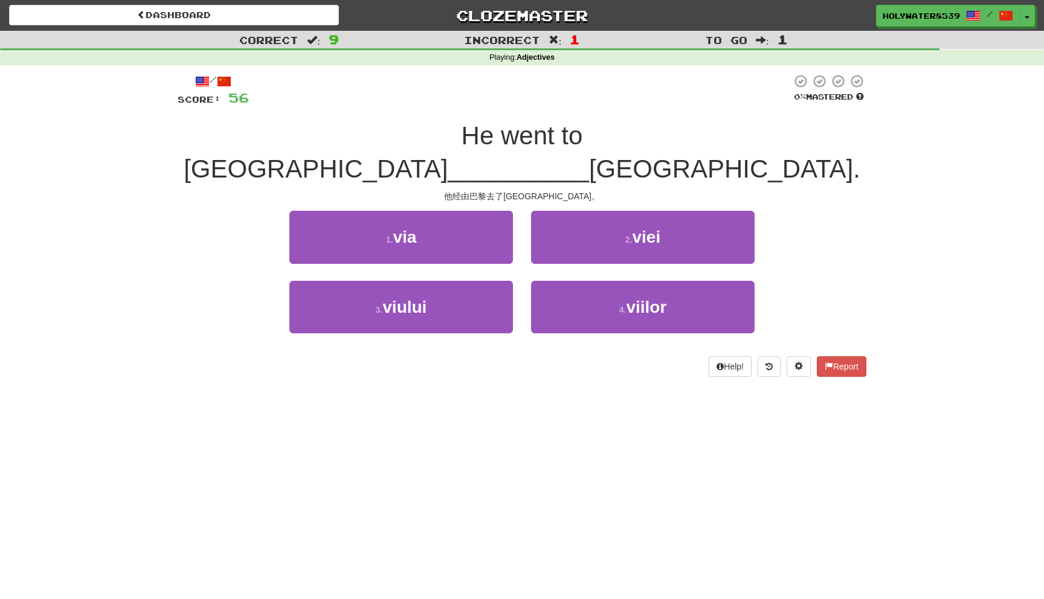
click at [527, 213] on div "2 . viei" at bounding box center [643, 245] width 242 height 69
click at [577, 211] on button "2 . viei" at bounding box center [642, 237] width 223 height 53
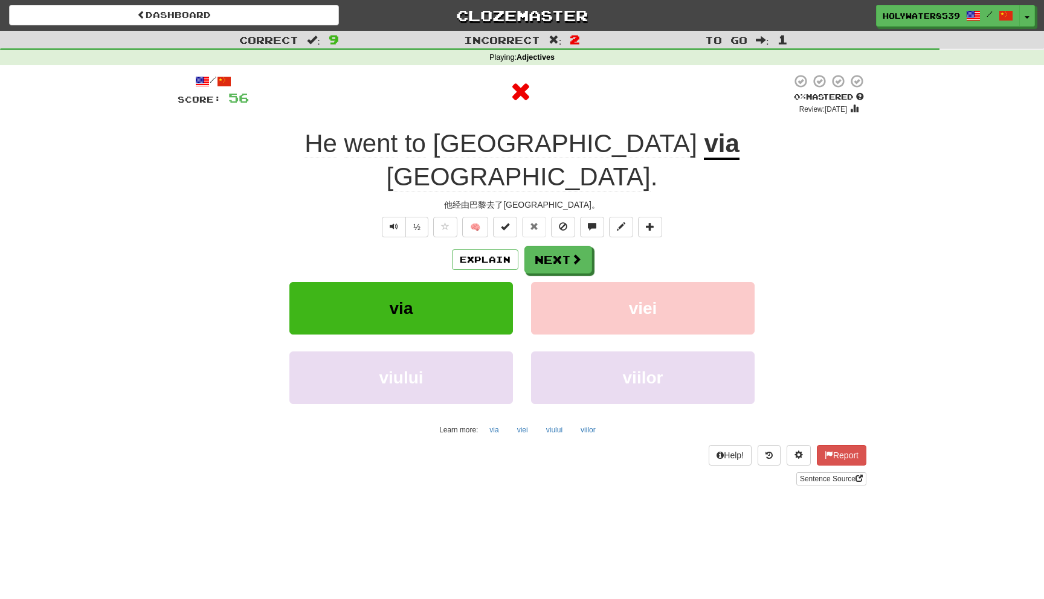
click at [545, 208] on div "/ Score: 56 0 % Mastered Review: [DATE] He went to [GEOGRAPHIC_DATA] via [GEOGR…" at bounding box center [522, 279] width 689 height 411
click at [549, 246] on button "Next" at bounding box center [559, 260] width 68 height 28
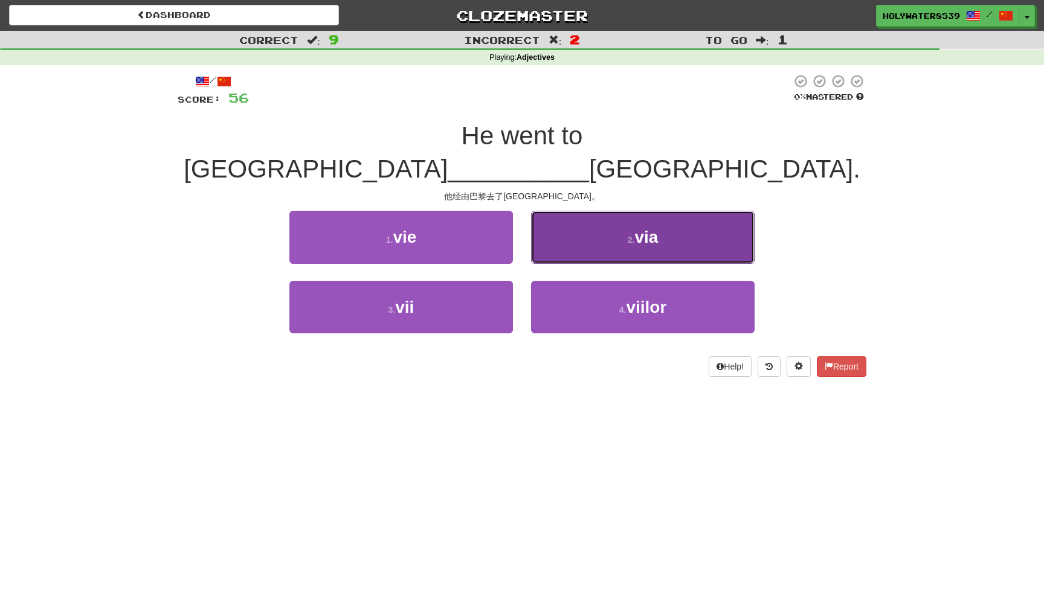
click at [598, 216] on button "2 . via" at bounding box center [642, 237] width 223 height 53
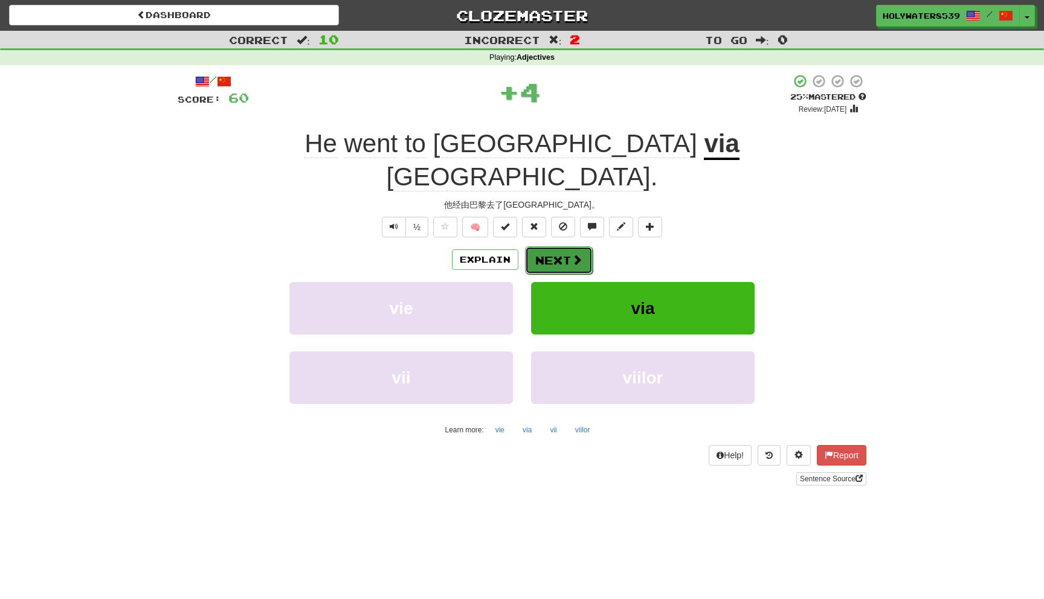
click at [564, 246] on button "Next" at bounding box center [559, 260] width 68 height 28
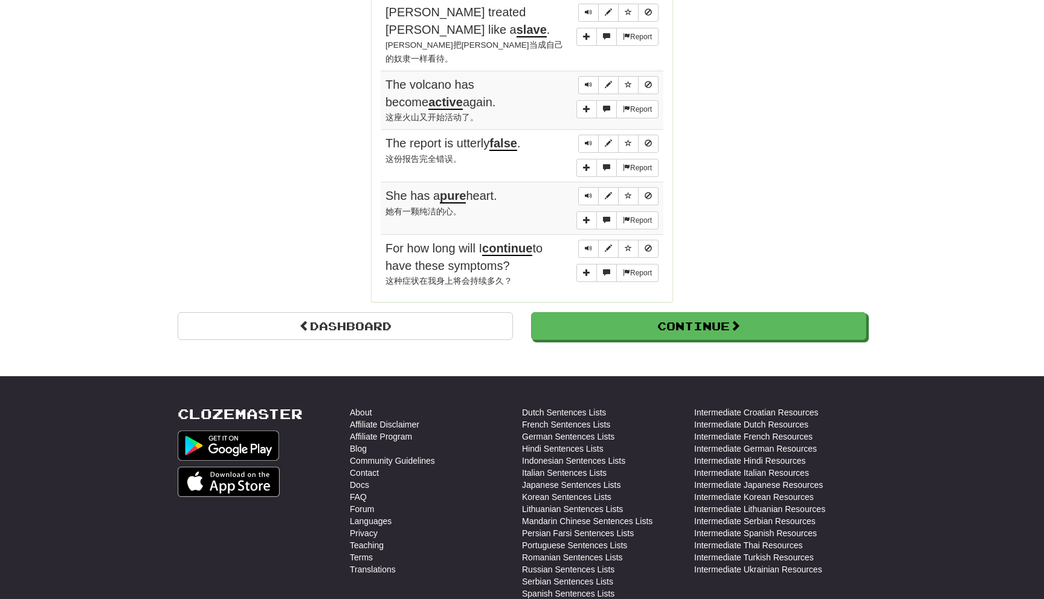
scroll to position [1271, 0]
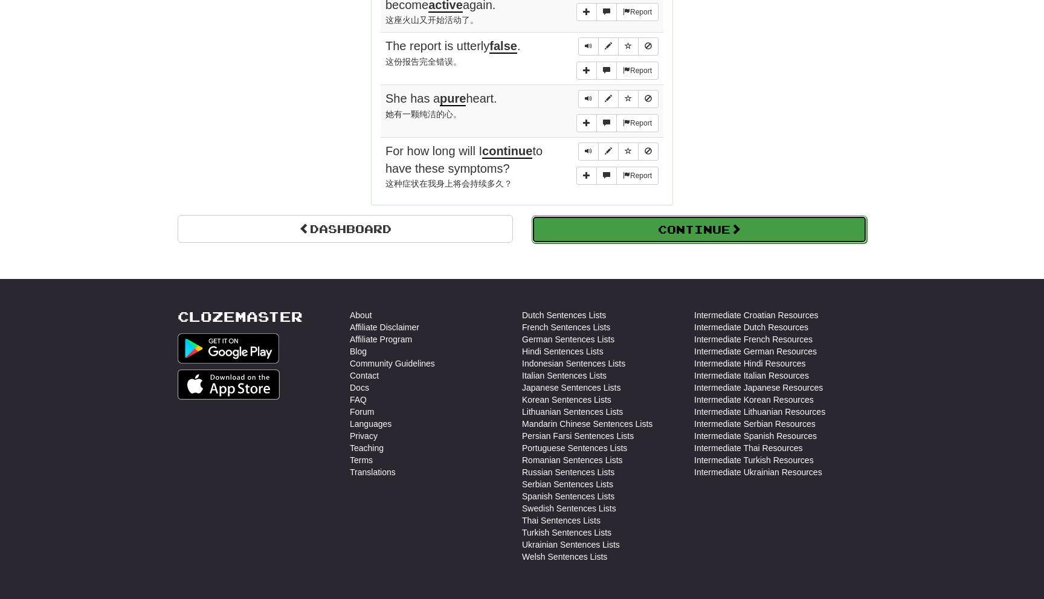
click at [704, 216] on button "Continue" at bounding box center [698, 230] width 335 height 28
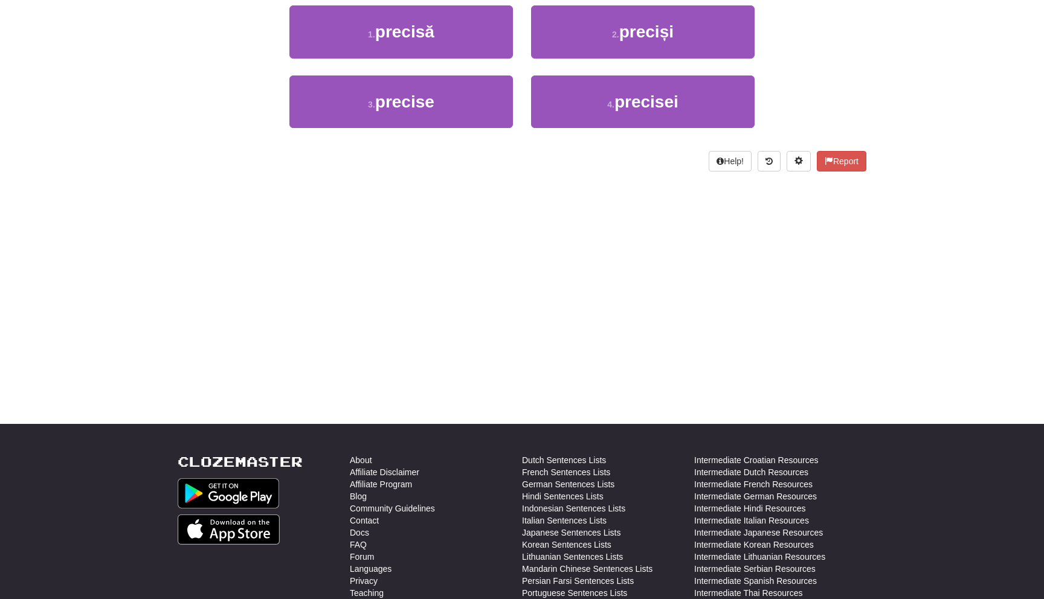
scroll to position [0, 0]
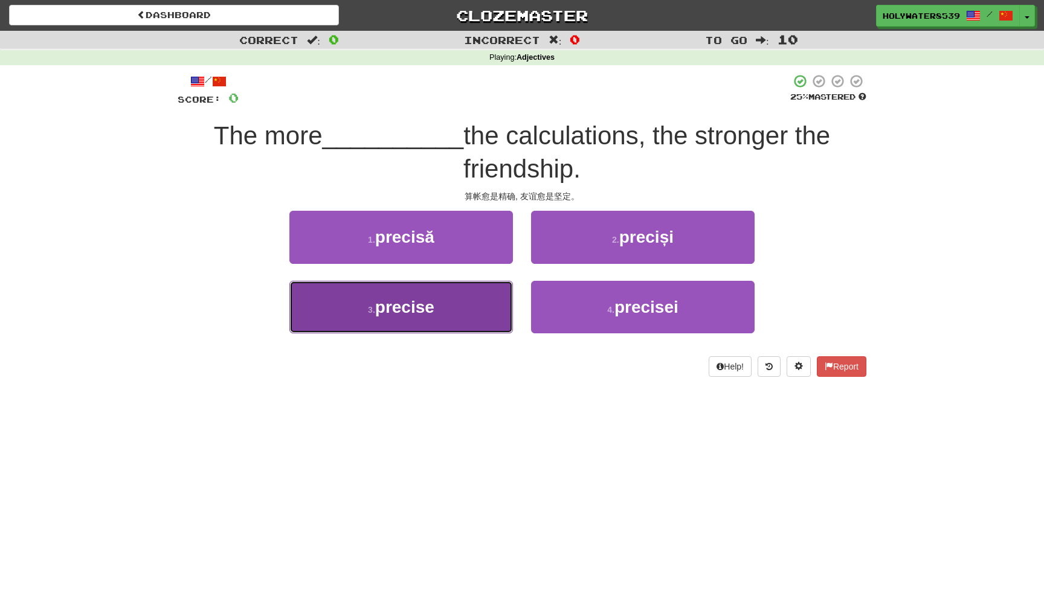
click at [463, 304] on button "3 . precise" at bounding box center [400, 307] width 223 height 53
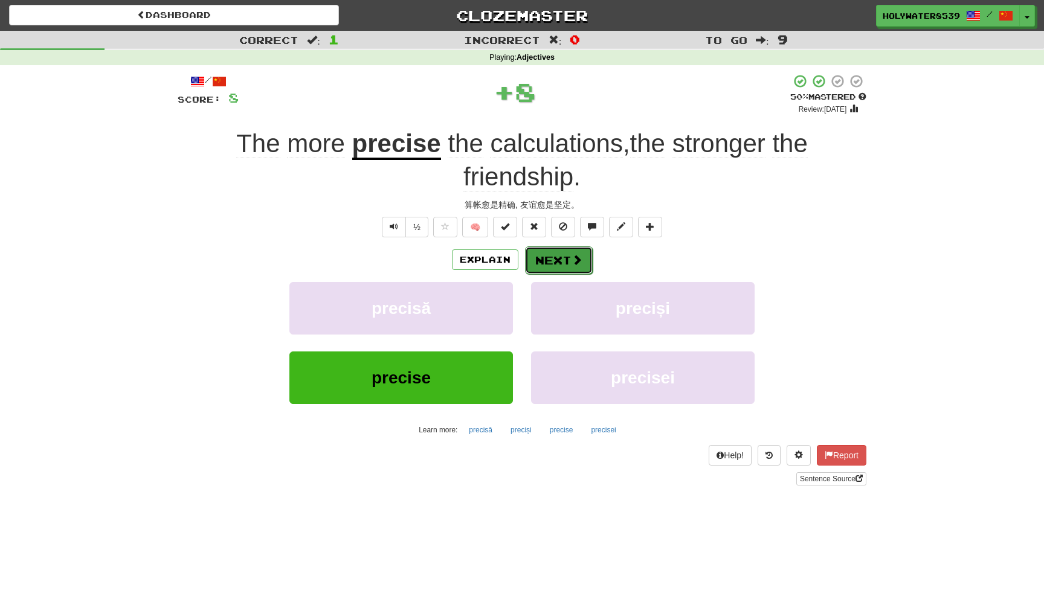
click at [578, 252] on button "Next" at bounding box center [559, 260] width 68 height 28
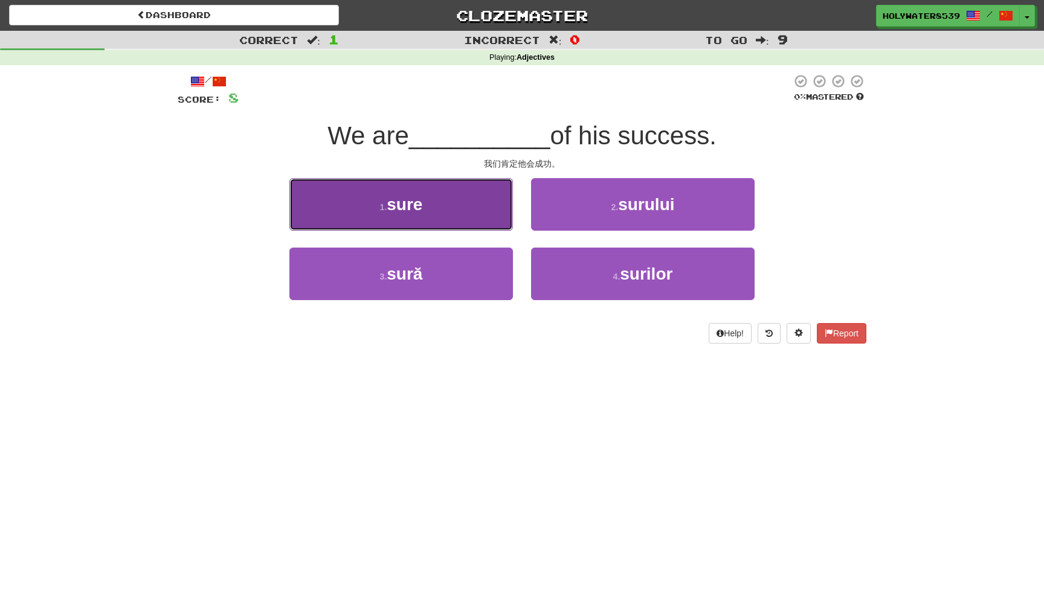
click at [467, 201] on button "1 . sure" at bounding box center [400, 204] width 223 height 53
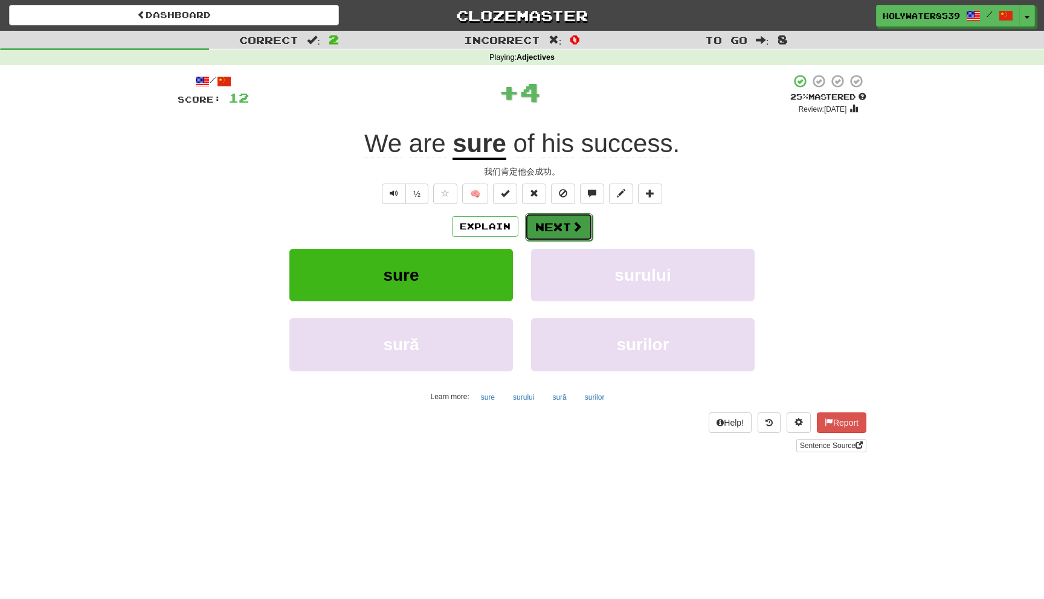
click at [579, 221] on span at bounding box center [576, 226] width 11 height 11
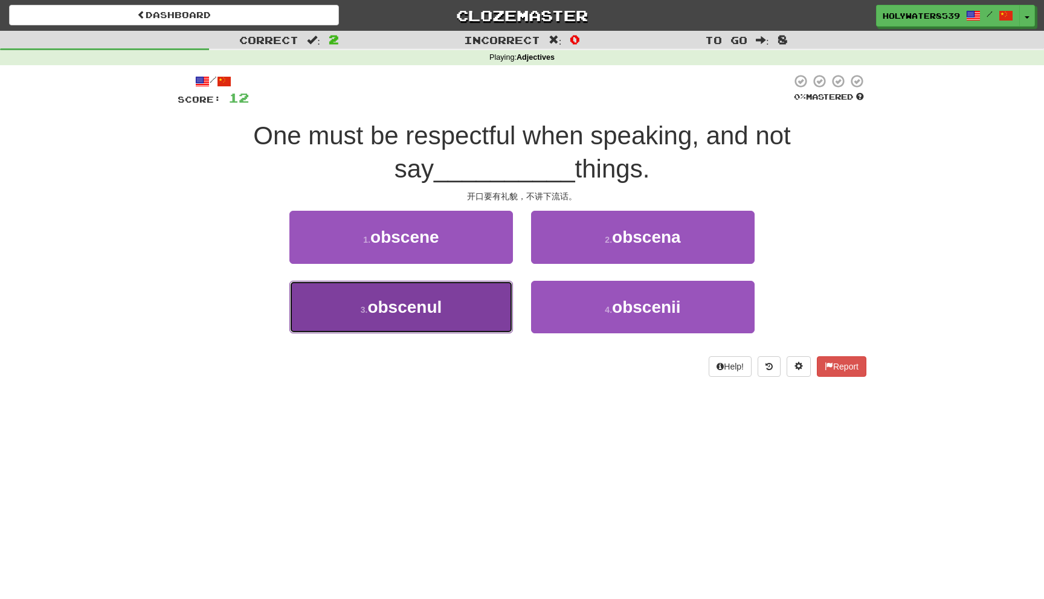
click at [486, 296] on button "3 . obscenul" at bounding box center [400, 307] width 223 height 53
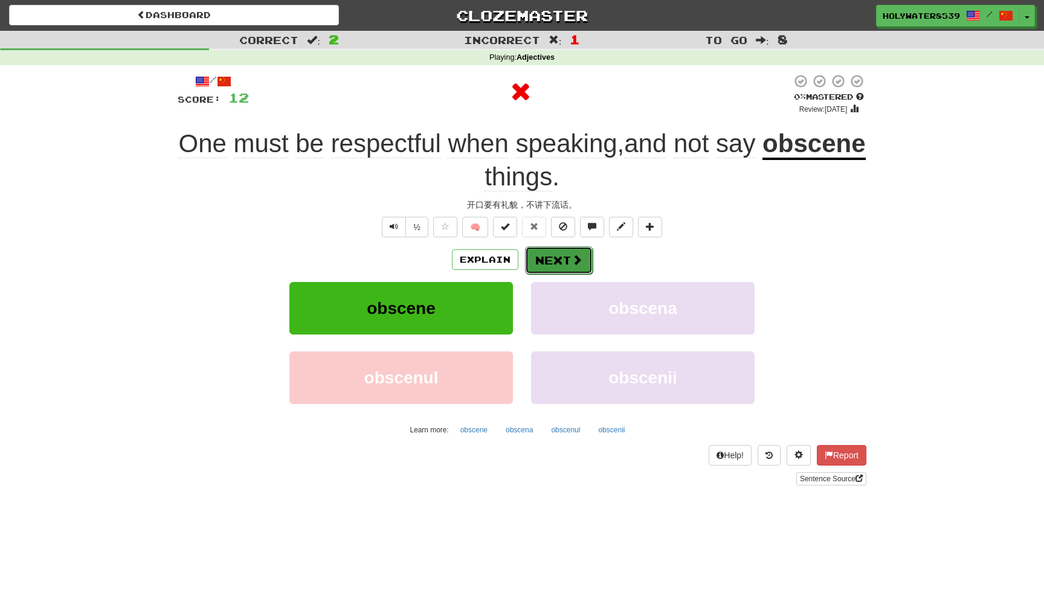
click at [574, 256] on span at bounding box center [576, 259] width 11 height 11
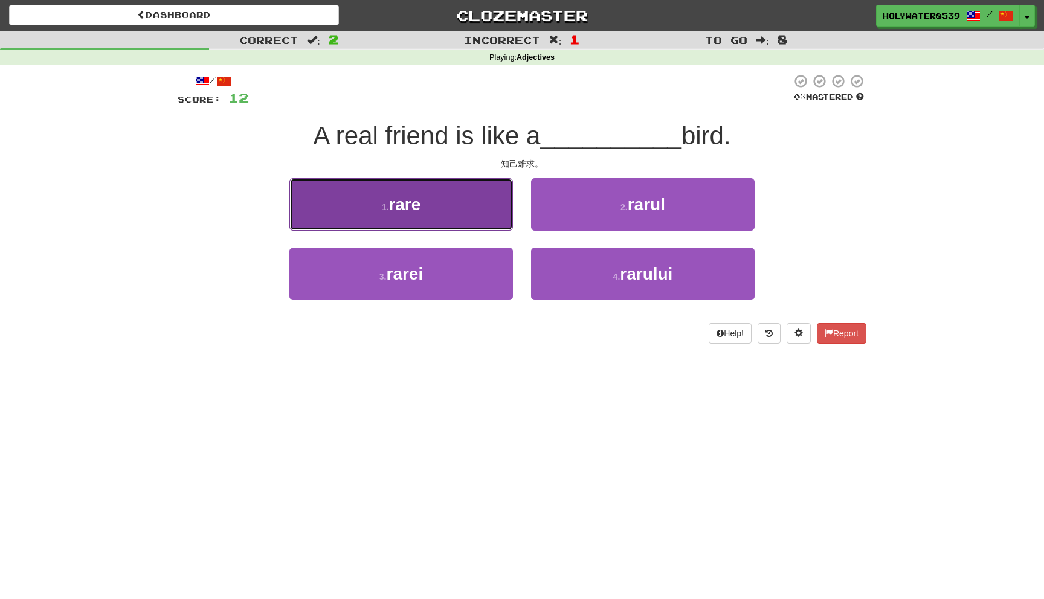
click at [463, 187] on button "1 . rare" at bounding box center [400, 204] width 223 height 53
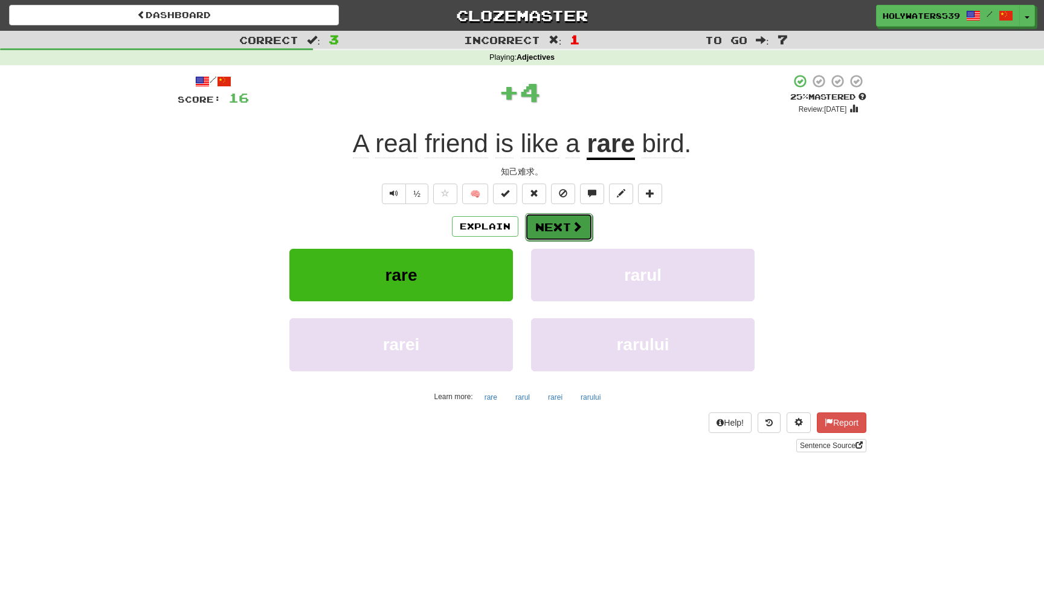
click at [574, 215] on button "Next" at bounding box center [559, 227] width 68 height 28
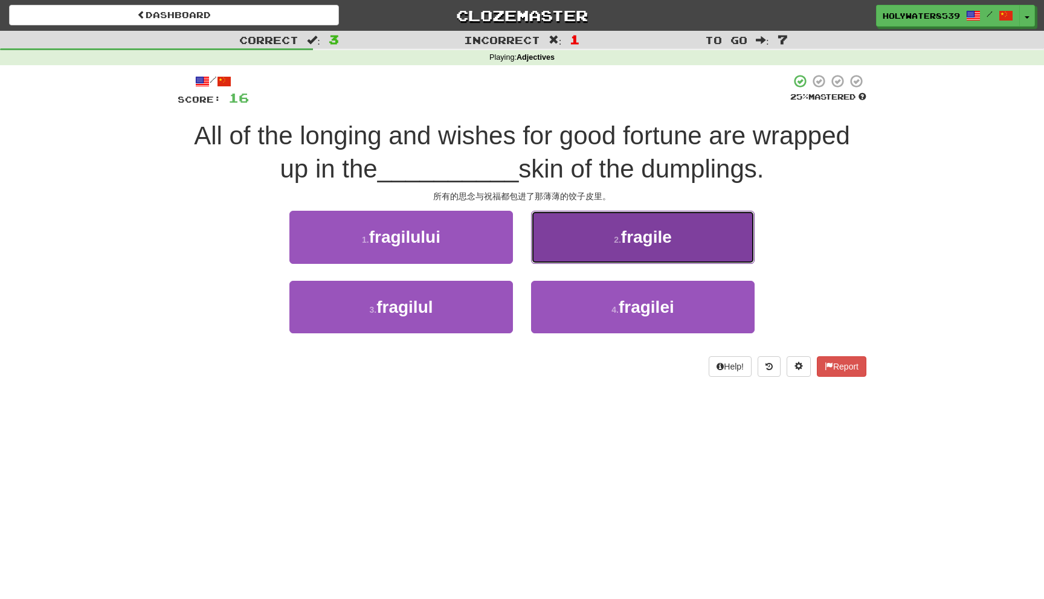
click at [627, 246] on button "2 . fragile" at bounding box center [642, 237] width 223 height 53
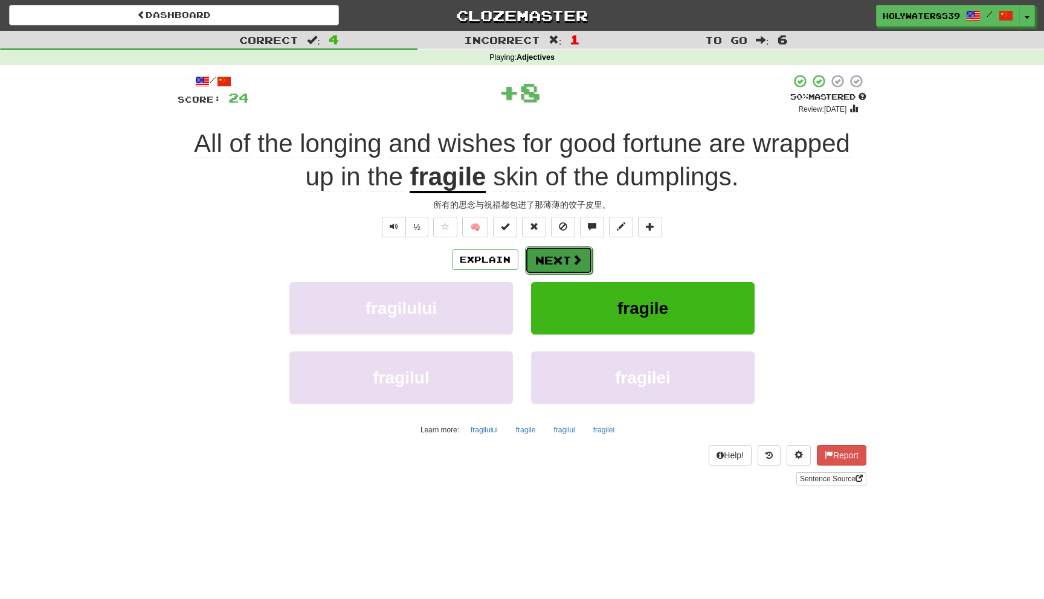
click at [551, 246] on button "Next" at bounding box center [559, 260] width 68 height 28
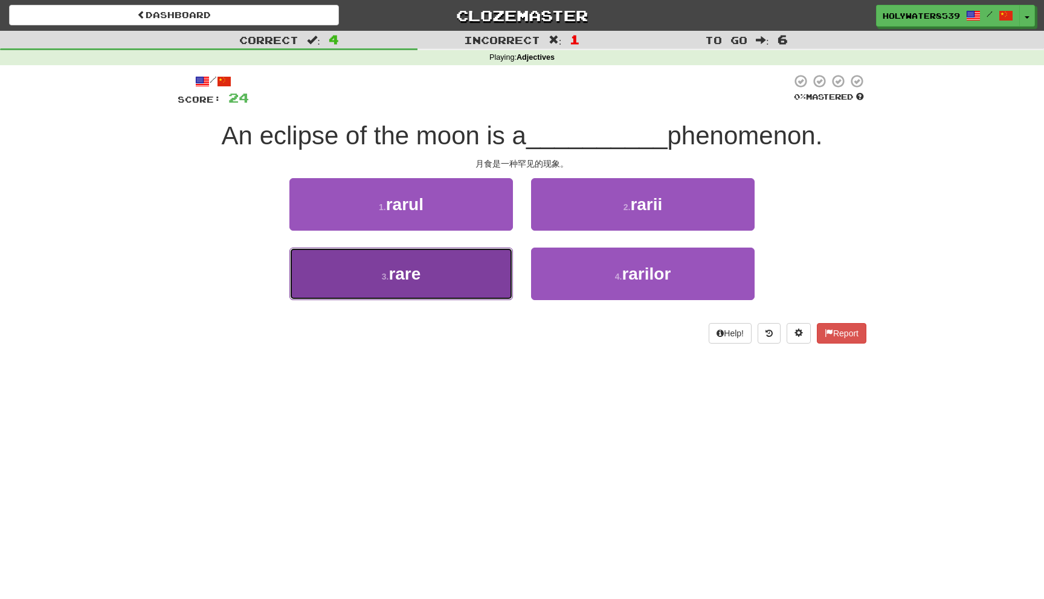
click at [473, 252] on button "3 . rare" at bounding box center [400, 274] width 223 height 53
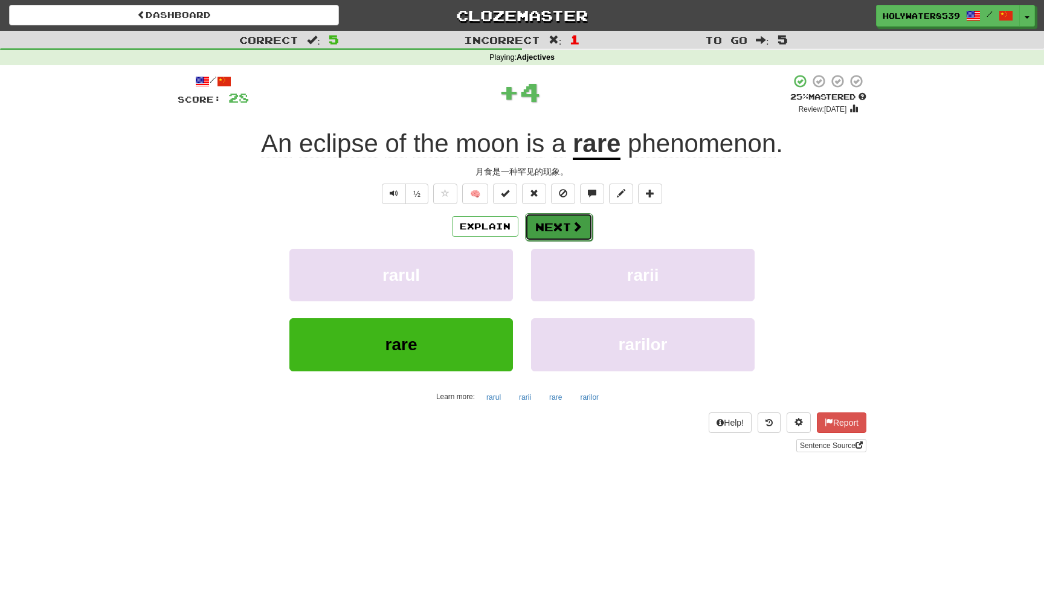
click at [581, 224] on span at bounding box center [576, 226] width 11 height 11
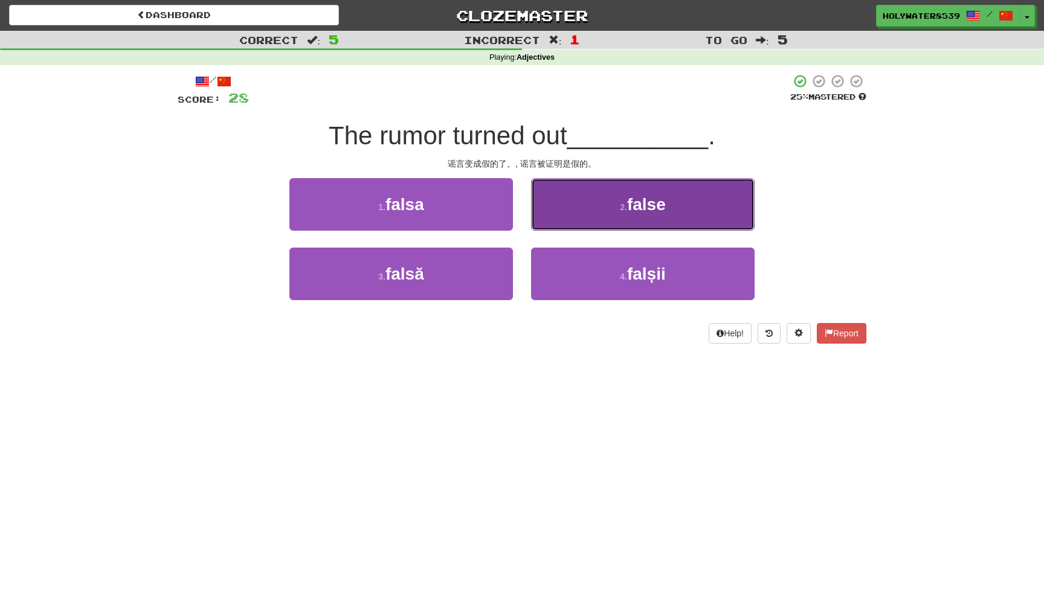
click at [597, 229] on button "2 . false" at bounding box center [642, 204] width 223 height 53
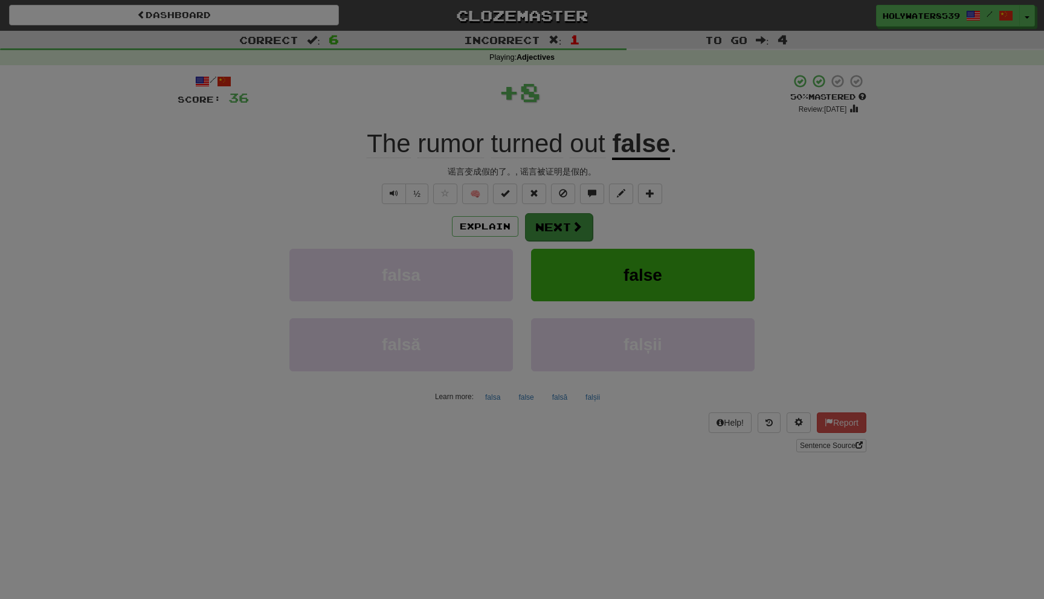
click at [569, 214] on body "Dashboard Clozemaster HolyWater8539 / Toggle Dropdown Dashboard Leaderboard Act…" at bounding box center [522, 514] width 1044 height 1028
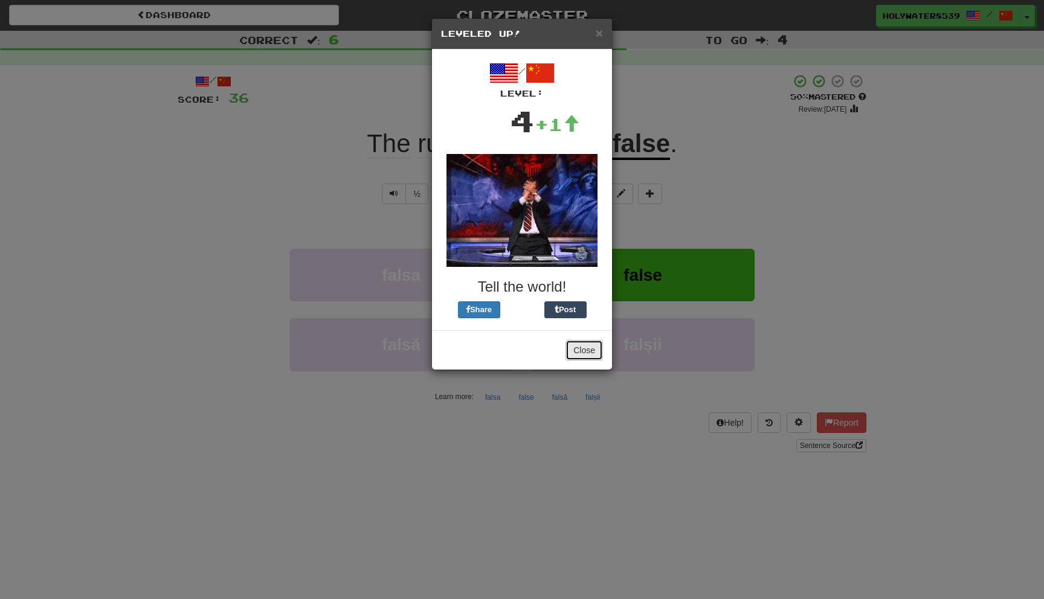
click at [582, 342] on button "Close" at bounding box center [583, 350] width 37 height 21
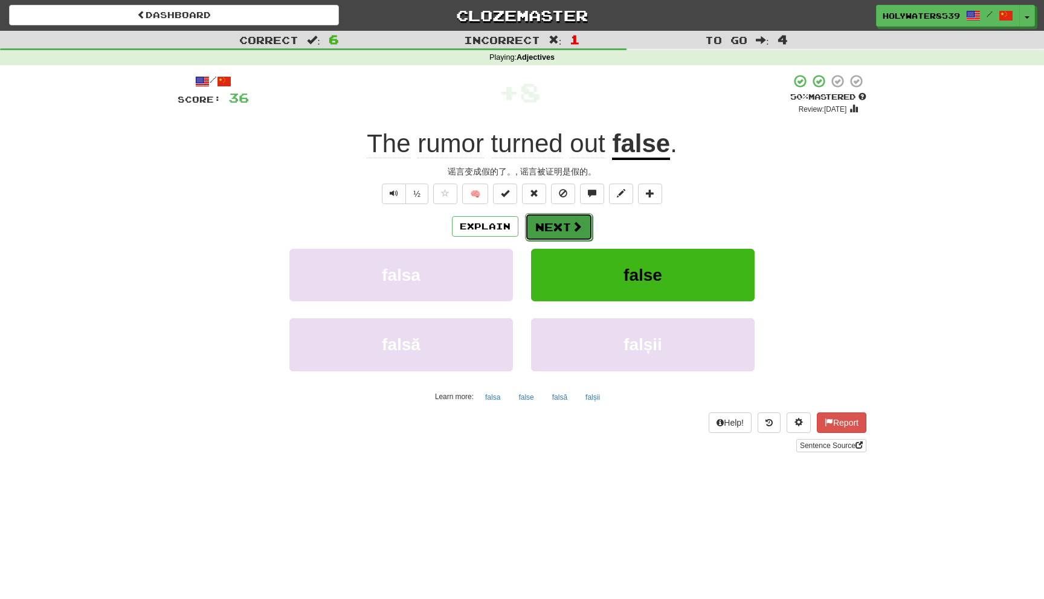
click at [577, 232] on span at bounding box center [576, 226] width 11 height 11
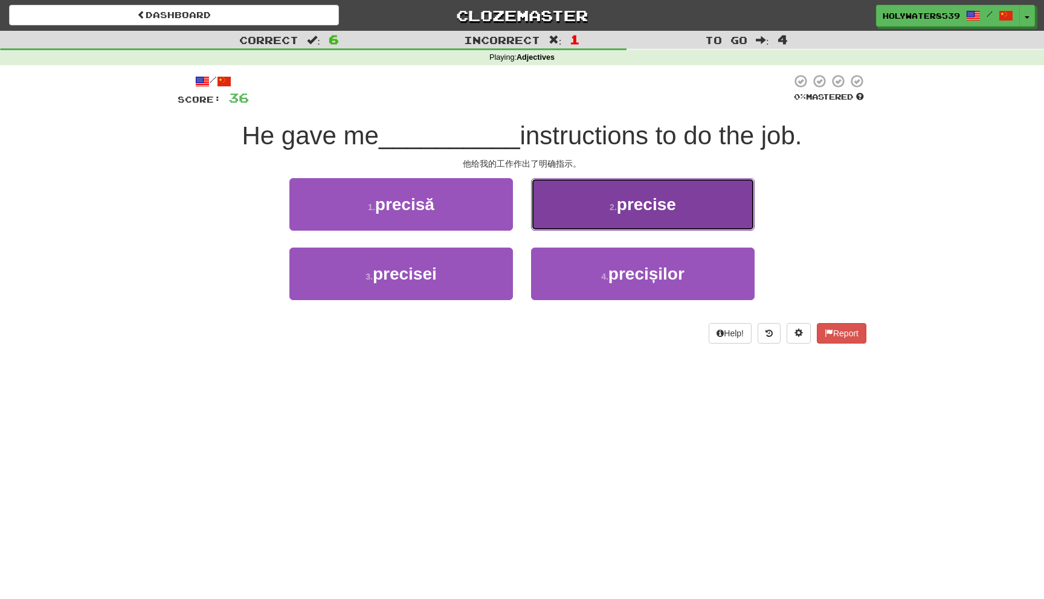
click at [631, 215] on button "2 . precise" at bounding box center [642, 204] width 223 height 53
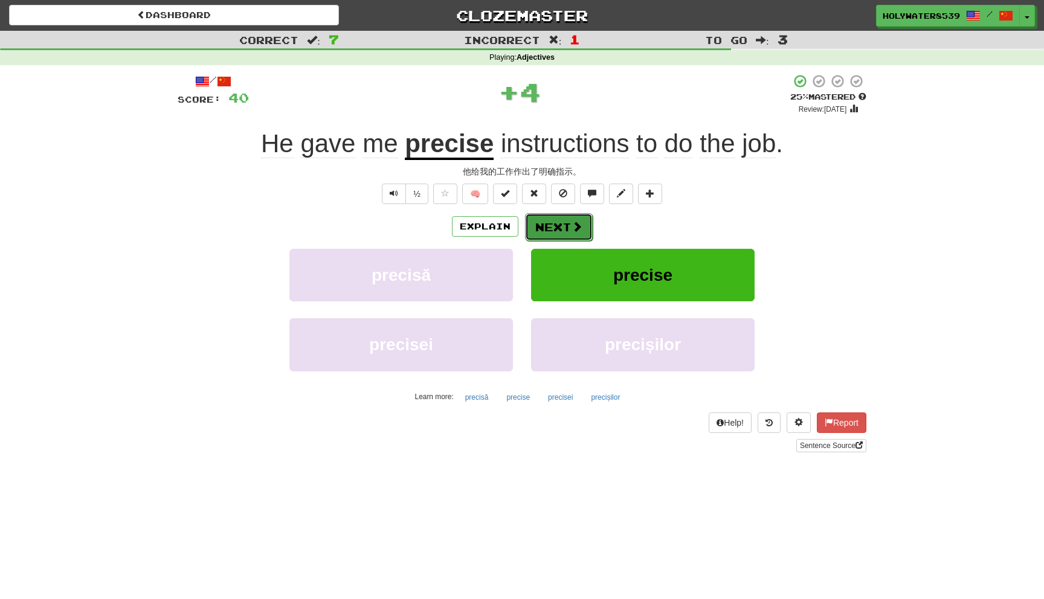
click at [585, 220] on button "Next" at bounding box center [559, 227] width 68 height 28
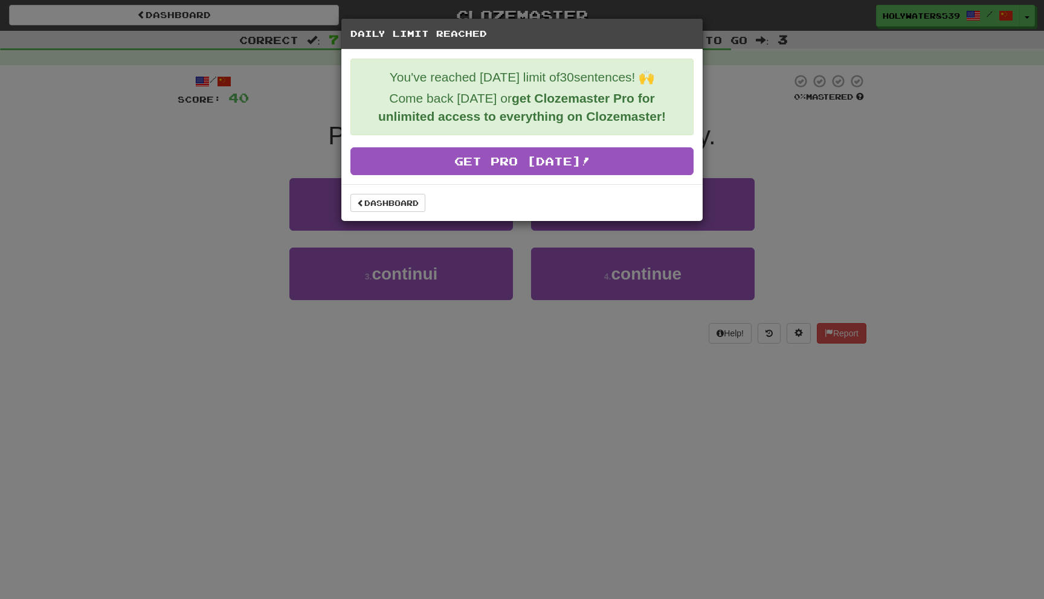
click at [587, 179] on div "You've reached [DATE] limit of 30 sentences! 🙌 Come back [DATE] or get Clozemas…" at bounding box center [521, 117] width 361 height 135
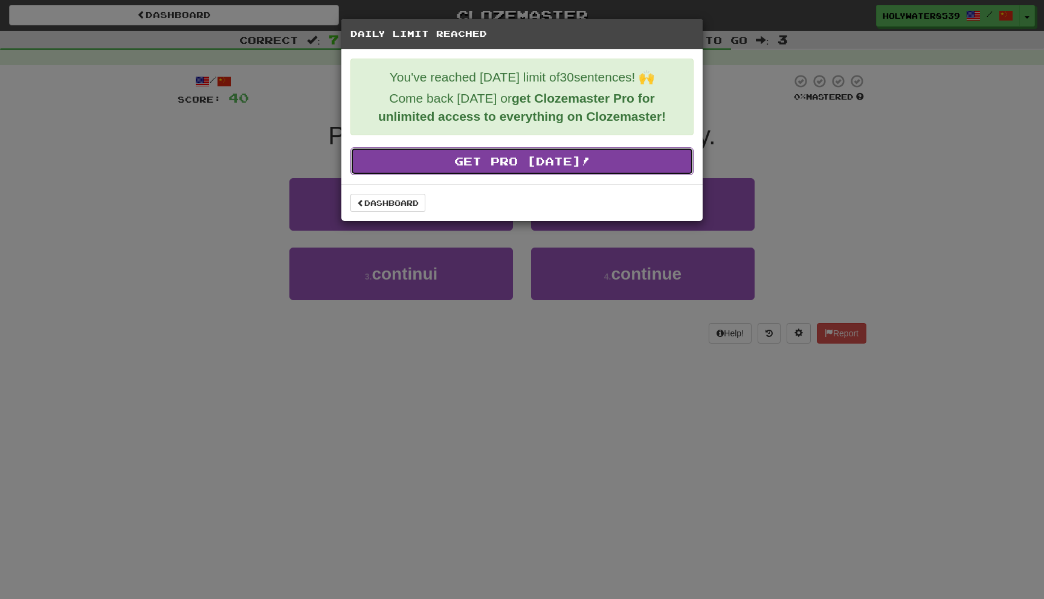
click at [590, 175] on link "Get Pro [DATE]!" at bounding box center [521, 161] width 343 height 28
